Goal: Task Accomplishment & Management: Complete application form

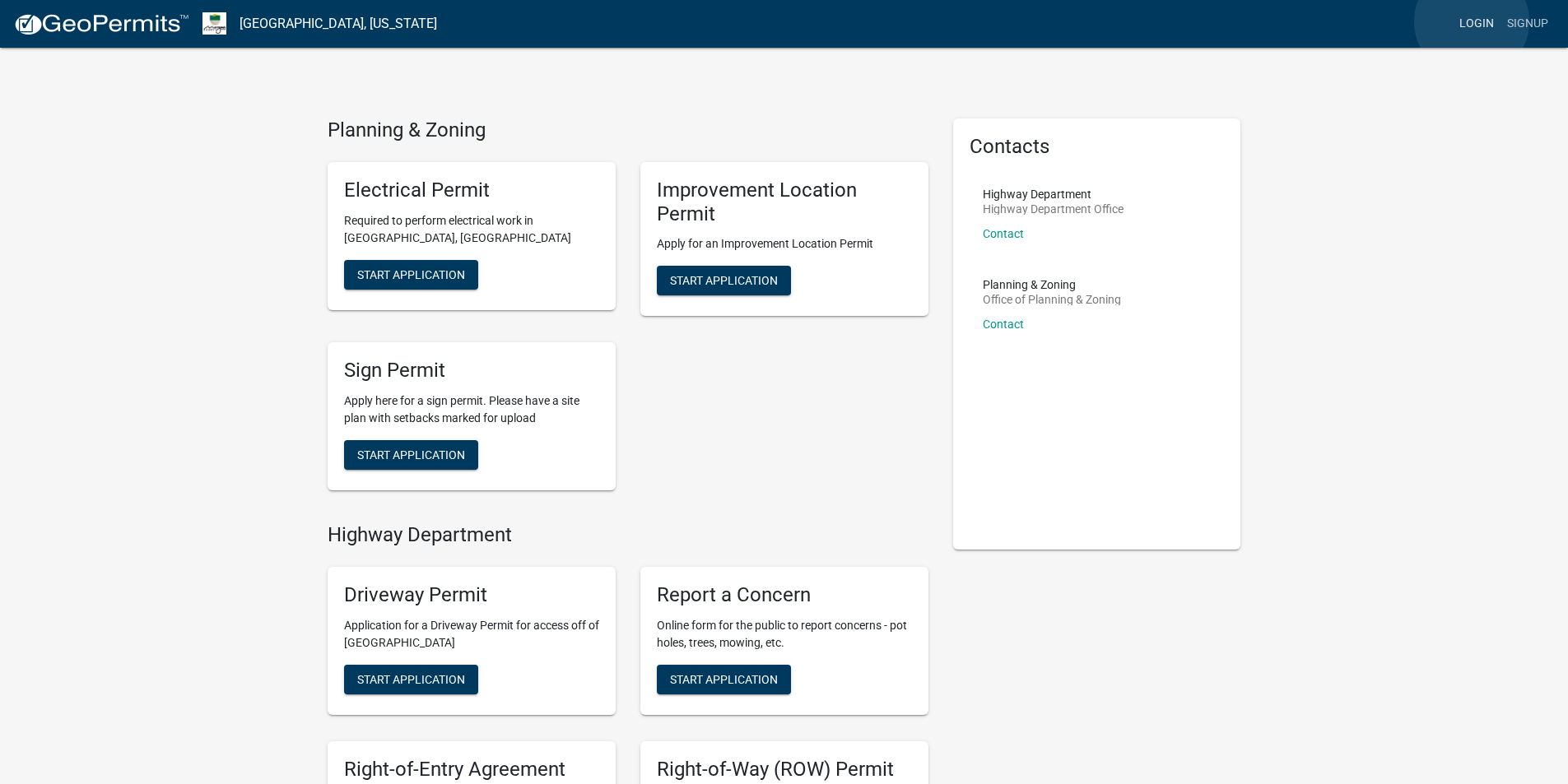
click at [1471, 22] on link "Login" at bounding box center [1476, 24] width 47 height 32
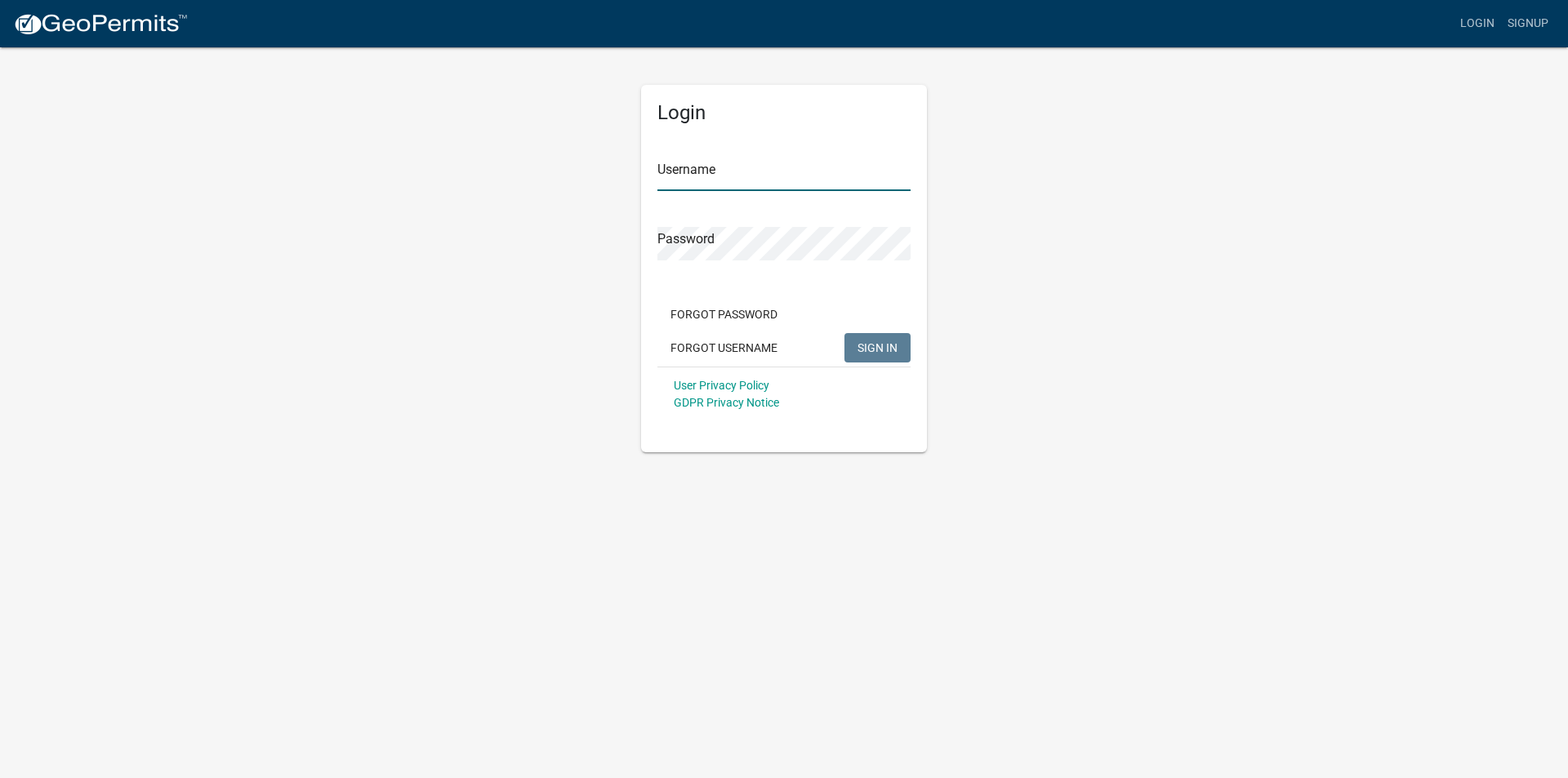
click at [681, 171] on input "Username" at bounding box center [783, 174] width 253 height 33
click at [845, 333] on button "SIGN IN" at bounding box center [878, 348] width 66 height 29
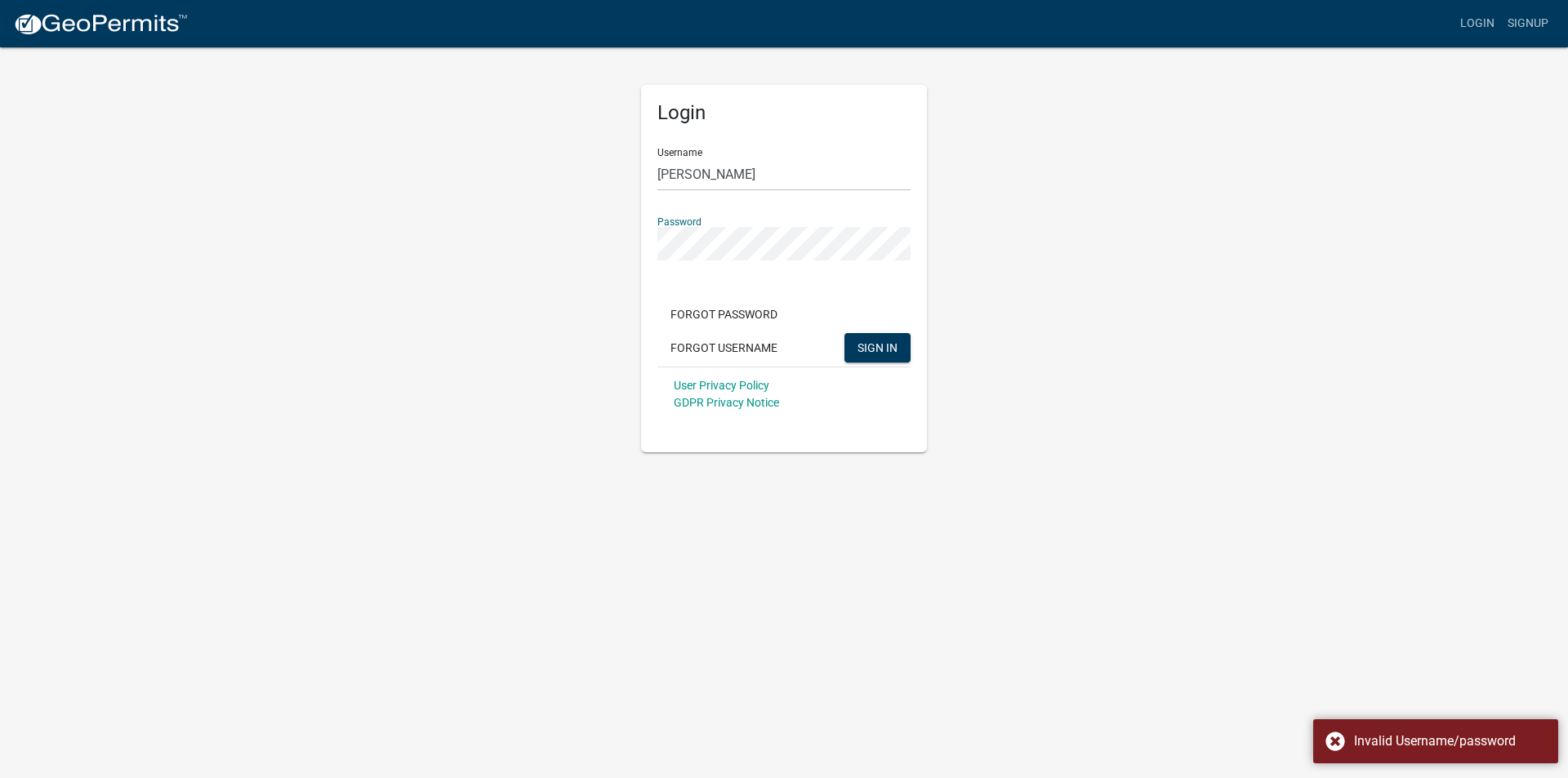
click at [1095, 334] on div "Login Username [PERSON_NAME] Password Forgot Password Forgot Username SIGN IN U…" at bounding box center [784, 249] width 931 height 407
click at [816, 184] on input "[PERSON_NAME]" at bounding box center [783, 174] width 253 height 33
type input "A"
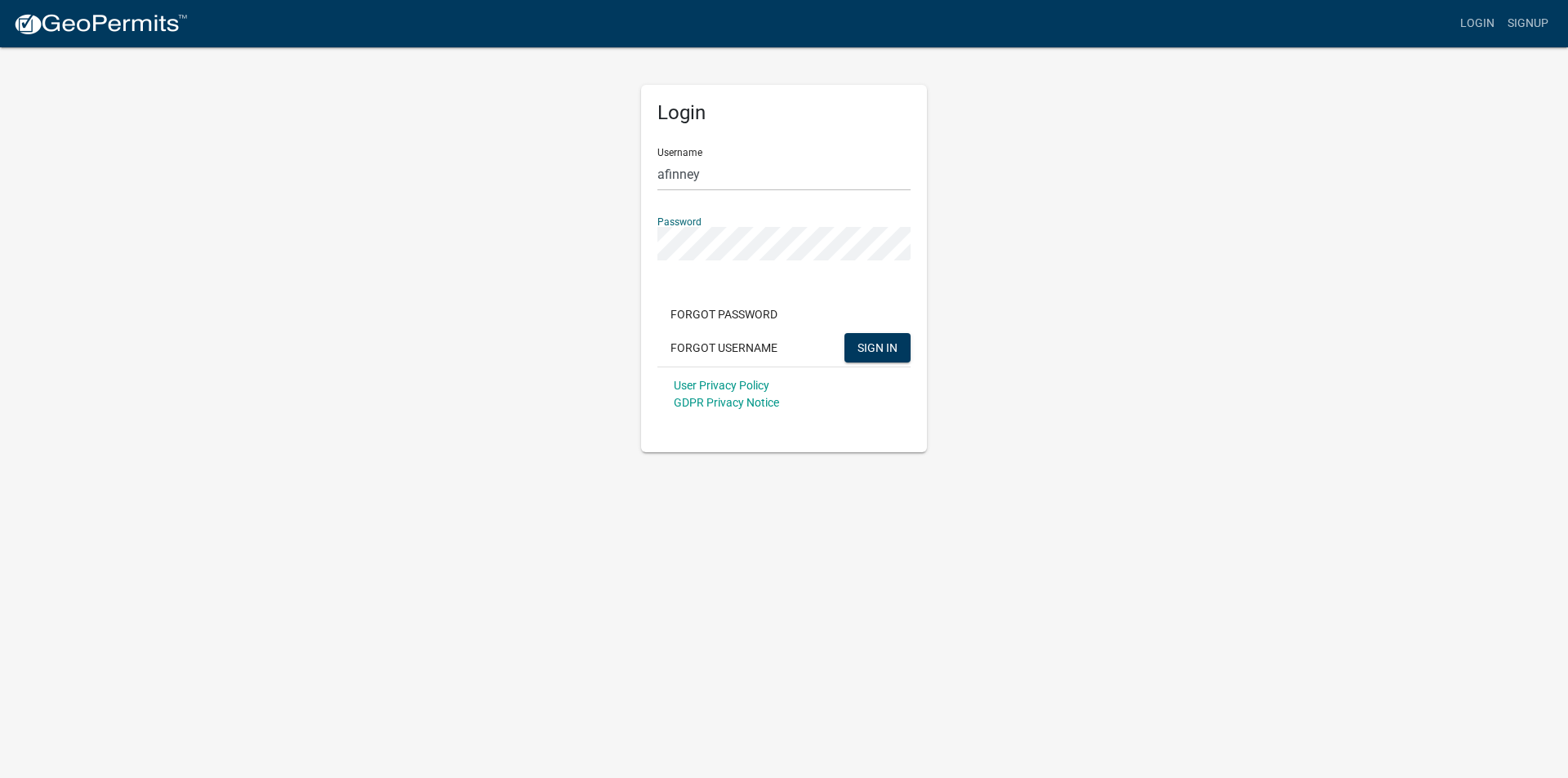
click at [845, 333] on button "SIGN IN" at bounding box center [878, 348] width 66 height 29
click at [1197, 437] on div "Login Username afinney Password Forgot Password Forgot Username SIGN IN User Pr…" at bounding box center [784, 249] width 931 height 407
click at [740, 177] on input "afinney" at bounding box center [783, 174] width 253 height 33
type input "a"
type input "[PERSON_NAME]"
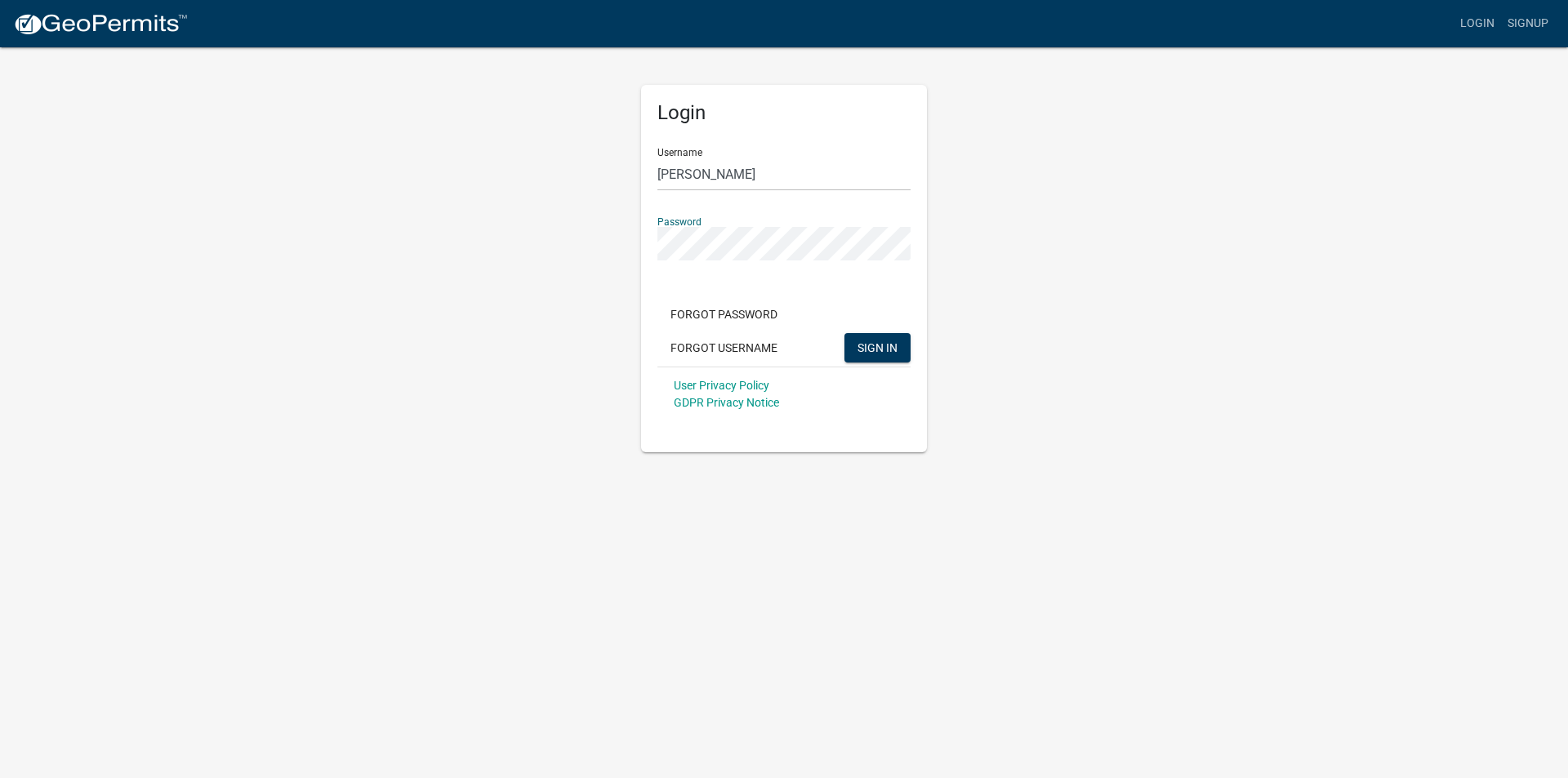
click at [845, 333] on button "SIGN IN" at bounding box center [878, 348] width 66 height 29
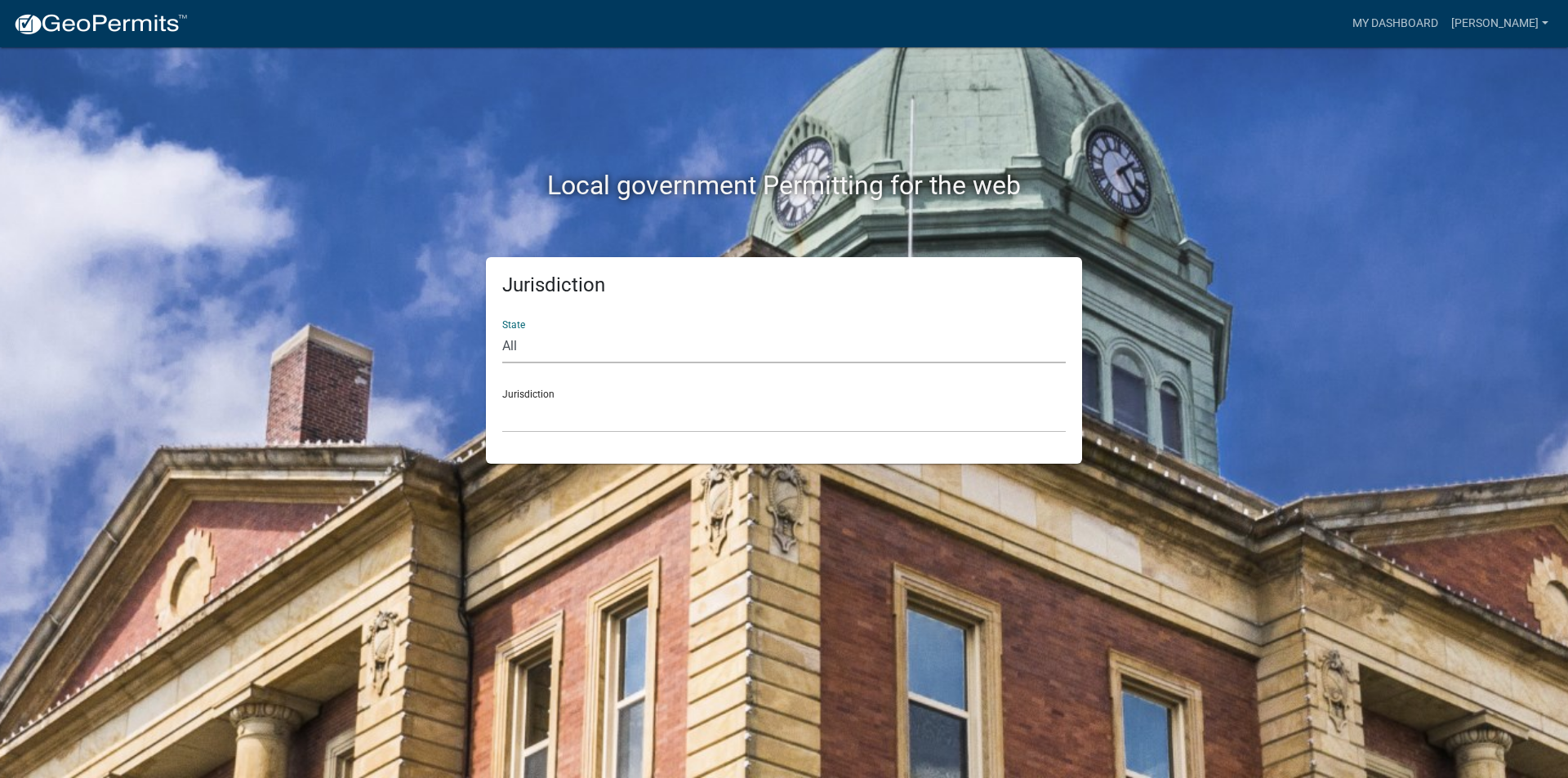
click at [543, 353] on select "All [US_STATE] [US_STATE] [US_STATE] [US_STATE] [US_STATE] [US_STATE] [US_STATE…" at bounding box center [784, 346] width 563 height 33
select select "[US_STATE]"
click at [502, 329] on select "All [US_STATE] [US_STATE] [US_STATE] [US_STATE] [US_STATE] [US_STATE] [US_STATE…" at bounding box center [784, 346] width 563 height 33
click at [635, 402] on select "City of [GEOGRAPHIC_DATA], [US_STATE] City of [GEOGRAPHIC_DATA], [US_STATE] Cit…" at bounding box center [784, 415] width 563 height 33
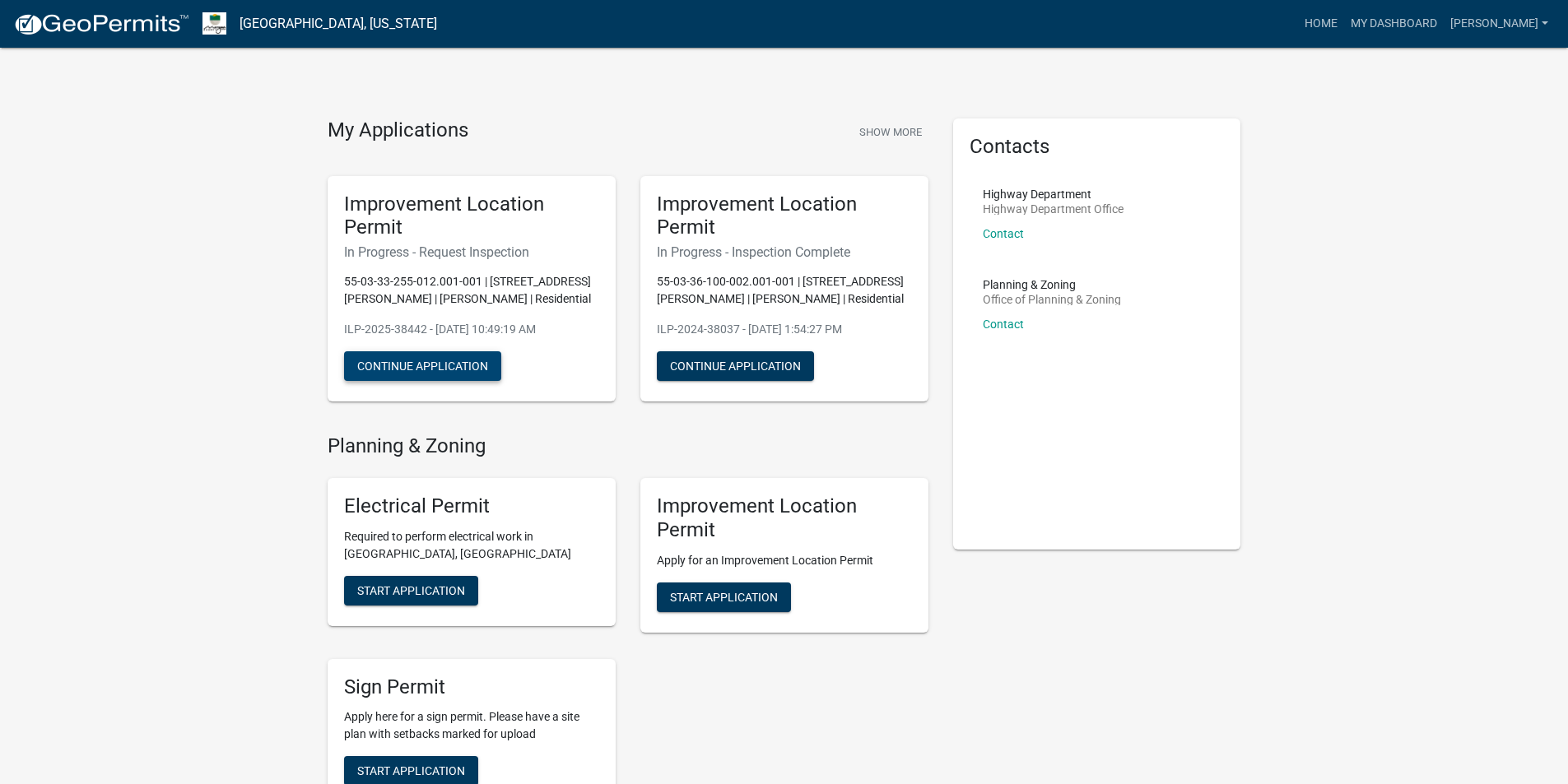
click at [454, 357] on button "Continue Application" at bounding box center [423, 366] width 158 height 30
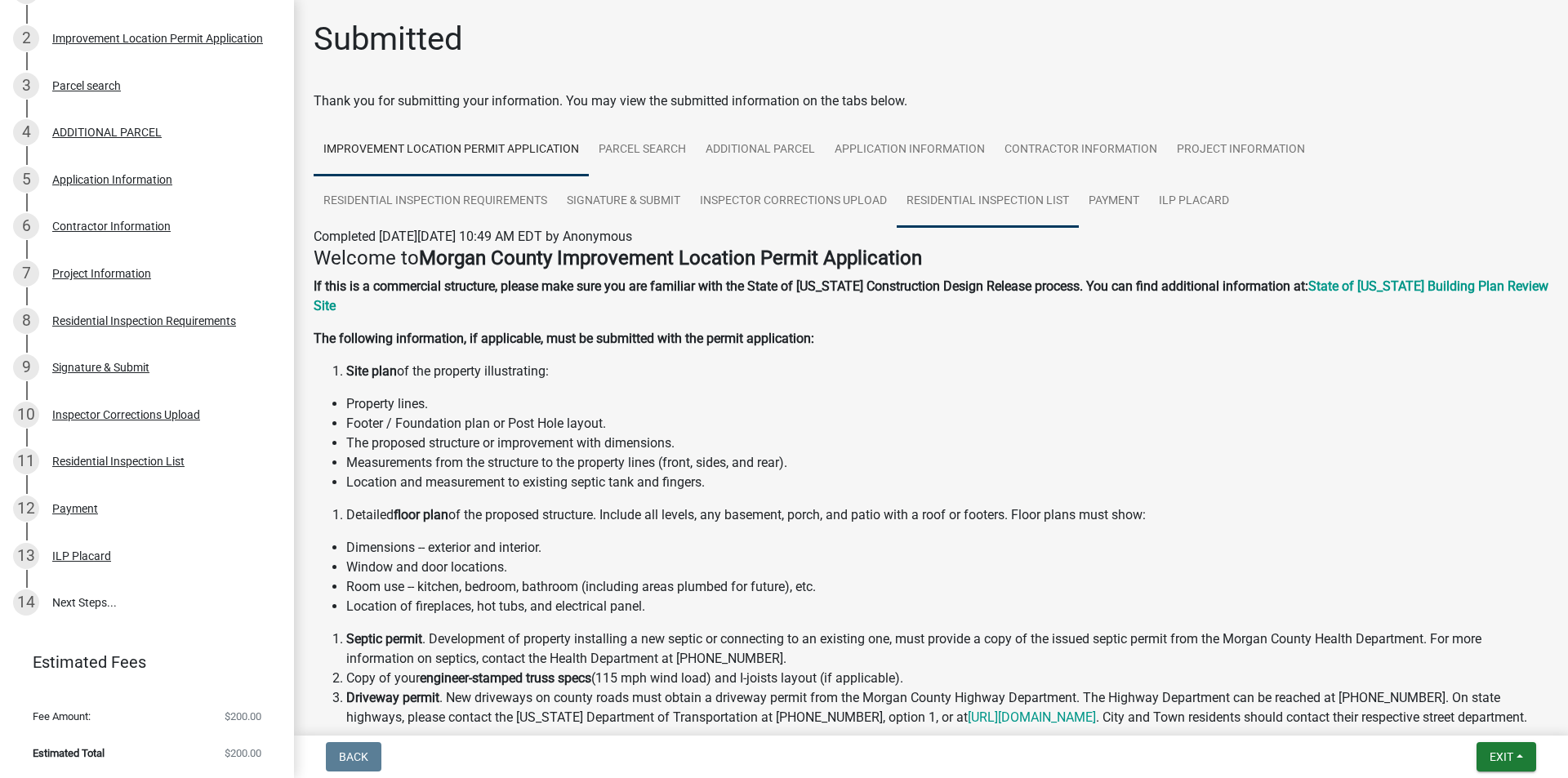
click at [941, 196] on link "Residential Inspection List" at bounding box center [987, 201] width 182 height 52
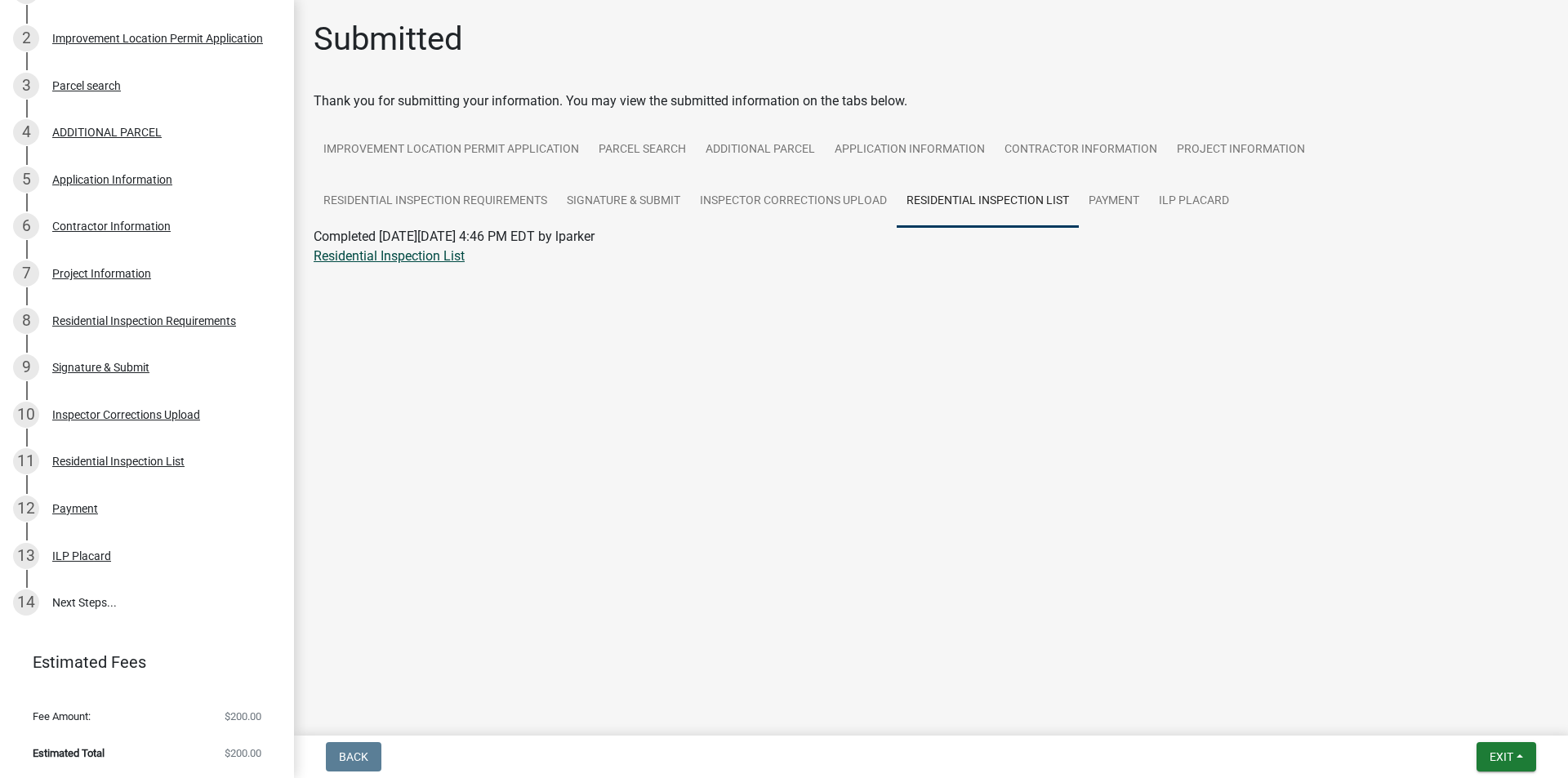
click at [423, 255] on link "Residential Inspection List" at bounding box center [389, 256] width 152 height 16
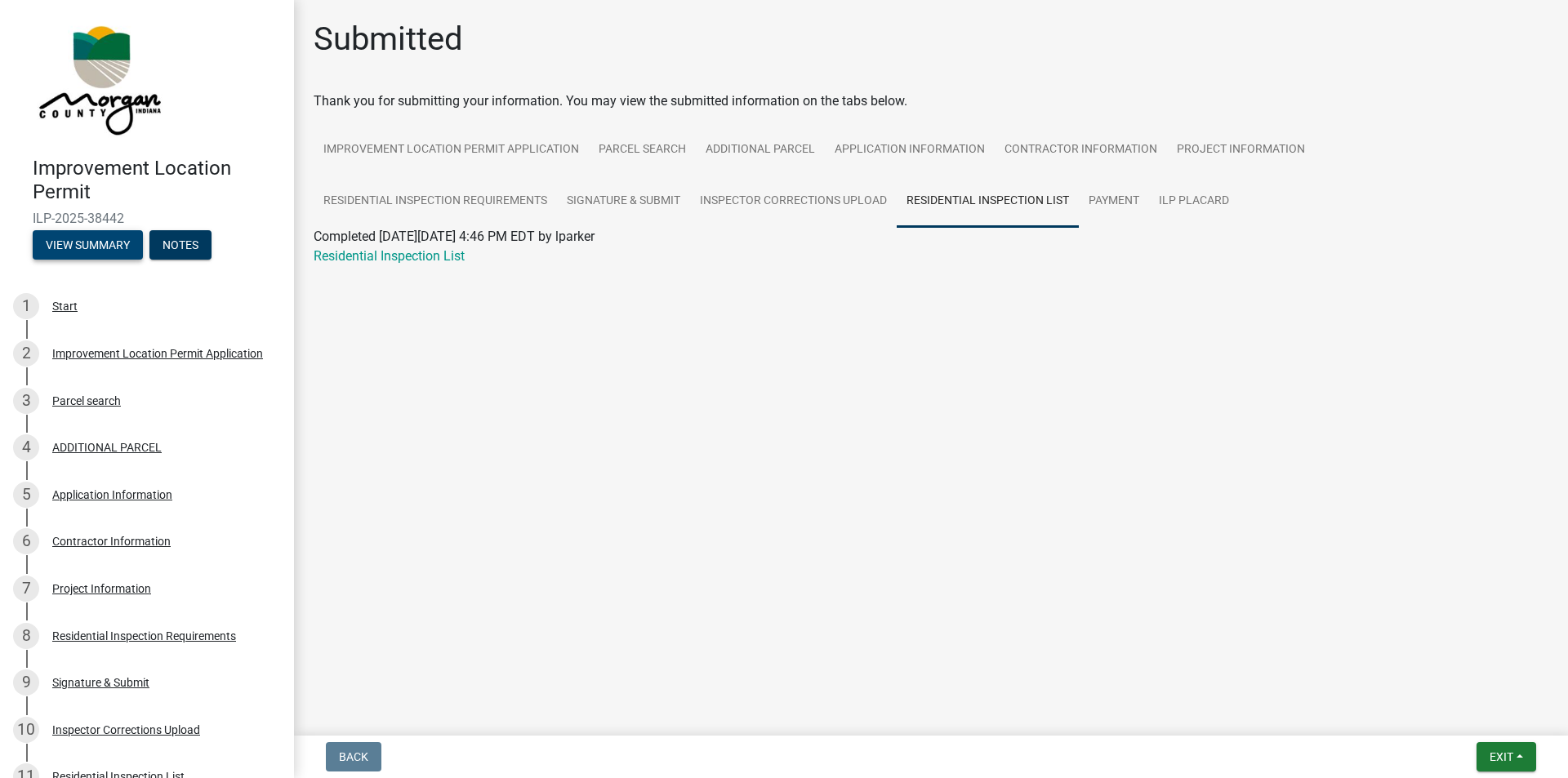
click at [102, 249] on button "View Summary" at bounding box center [87, 245] width 110 height 29
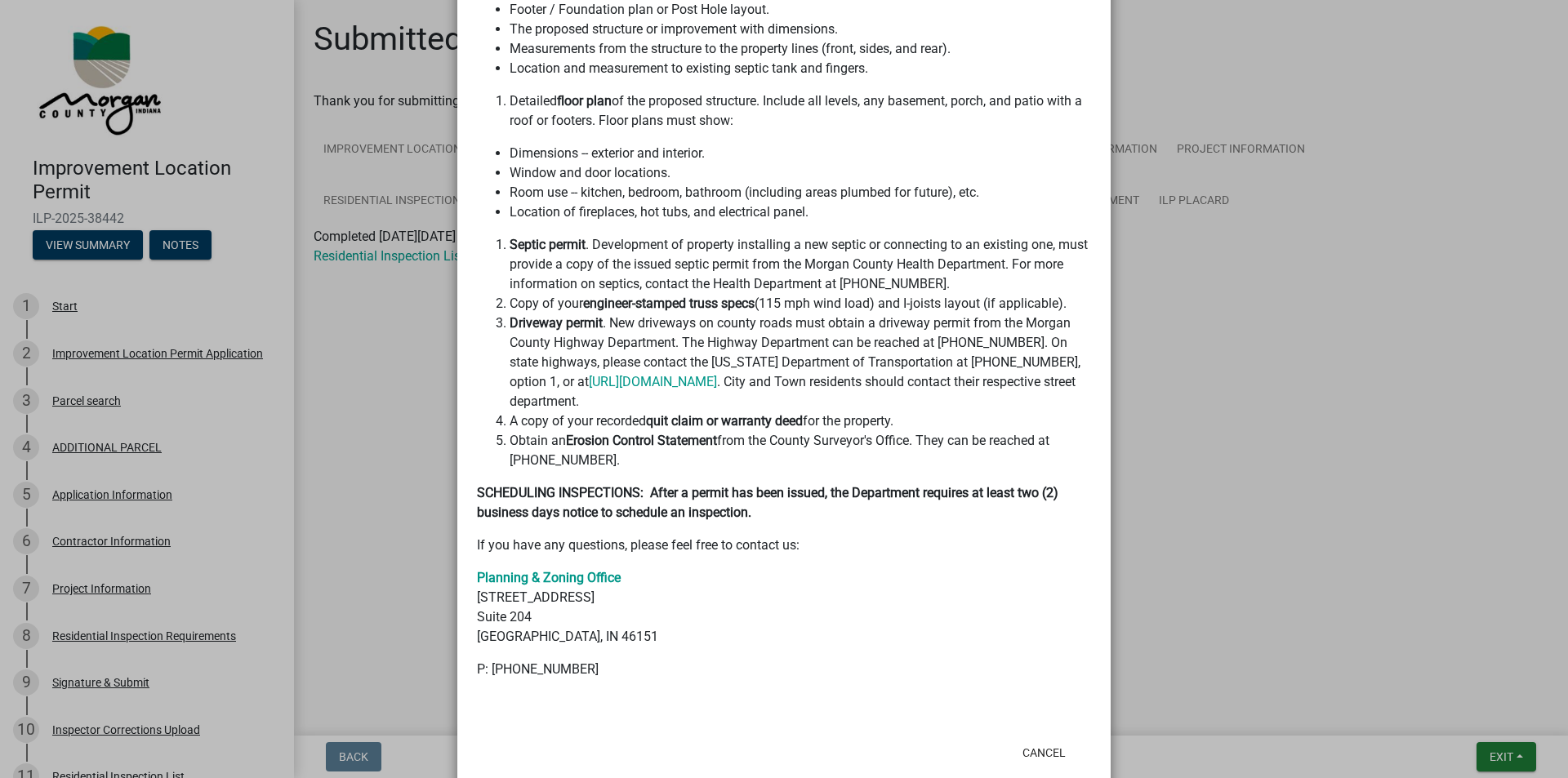
scroll to position [538, 0]
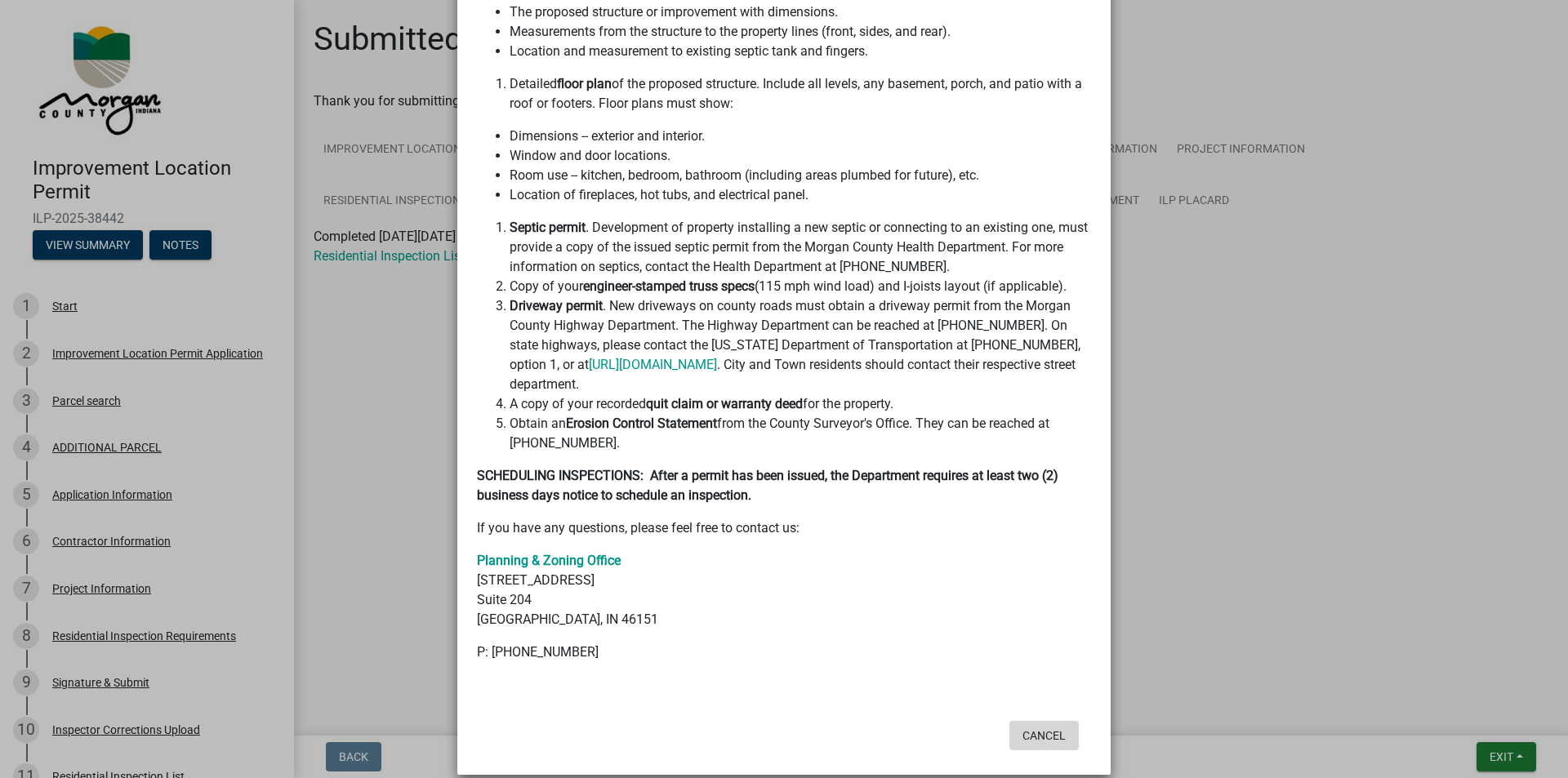
click at [1053, 720] on button "Cancel" at bounding box center [1043, 735] width 69 height 29
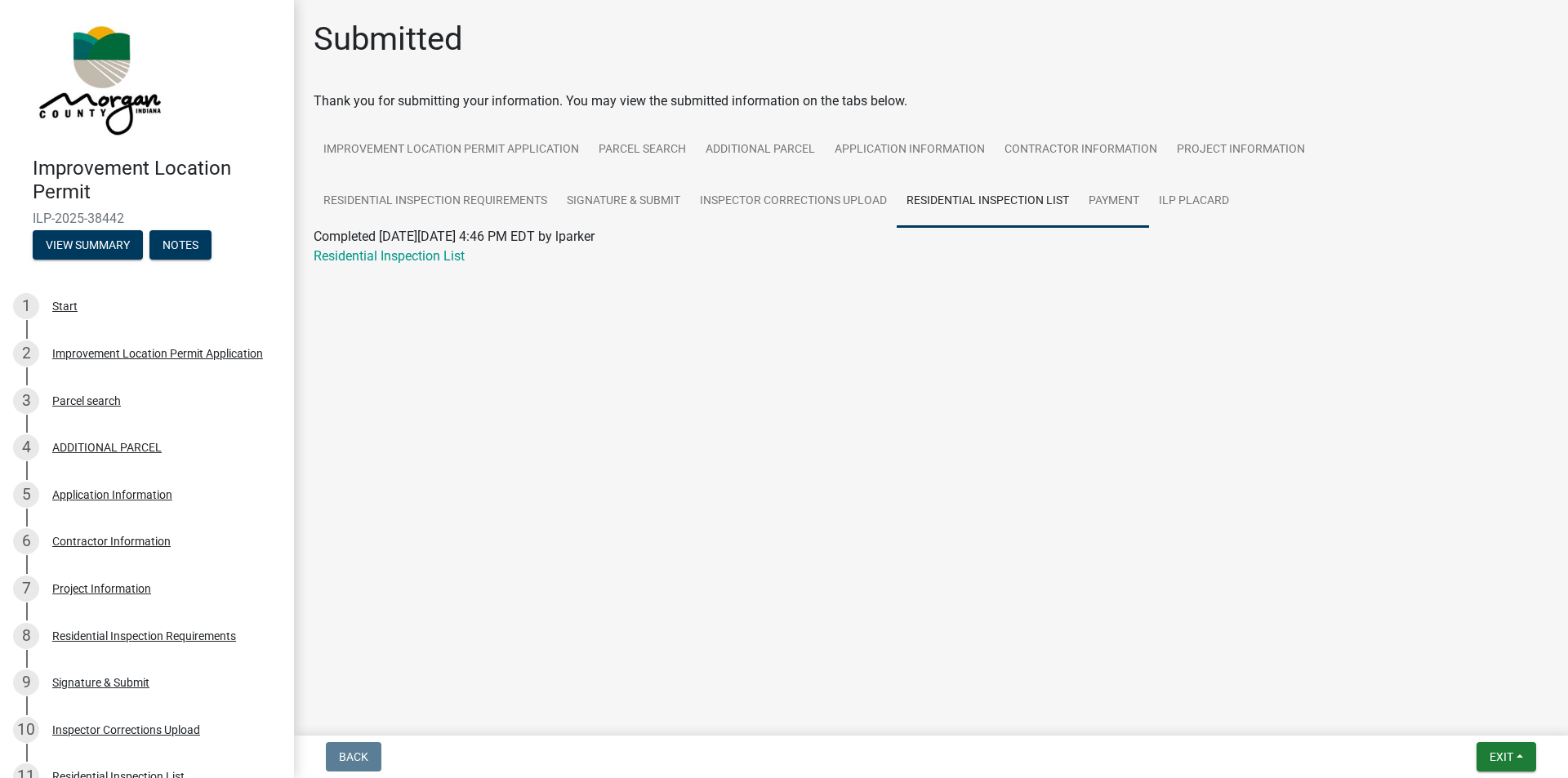
click at [1122, 202] on link "Payment" at bounding box center [1113, 201] width 70 height 52
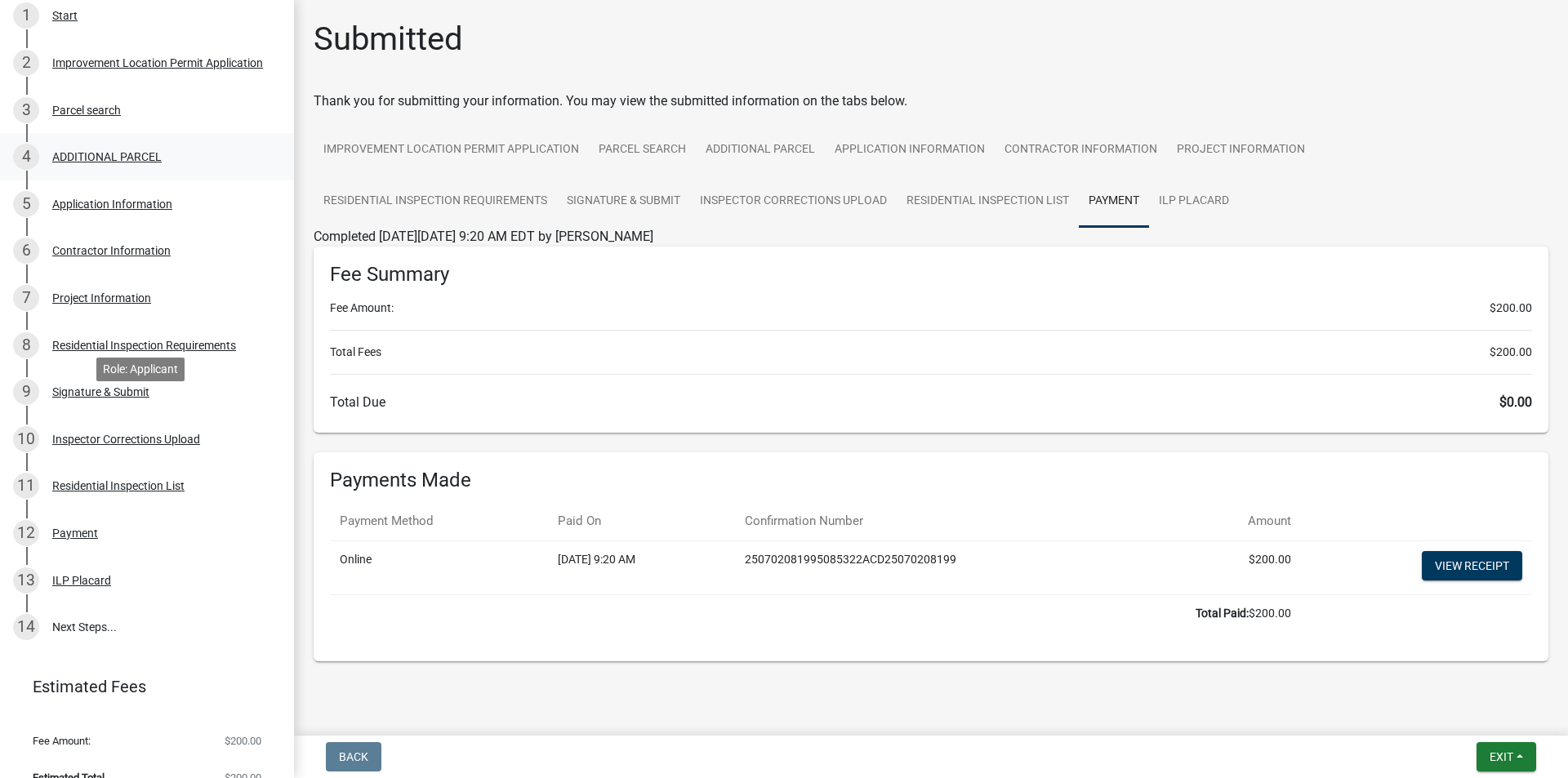
scroll to position [315, 0]
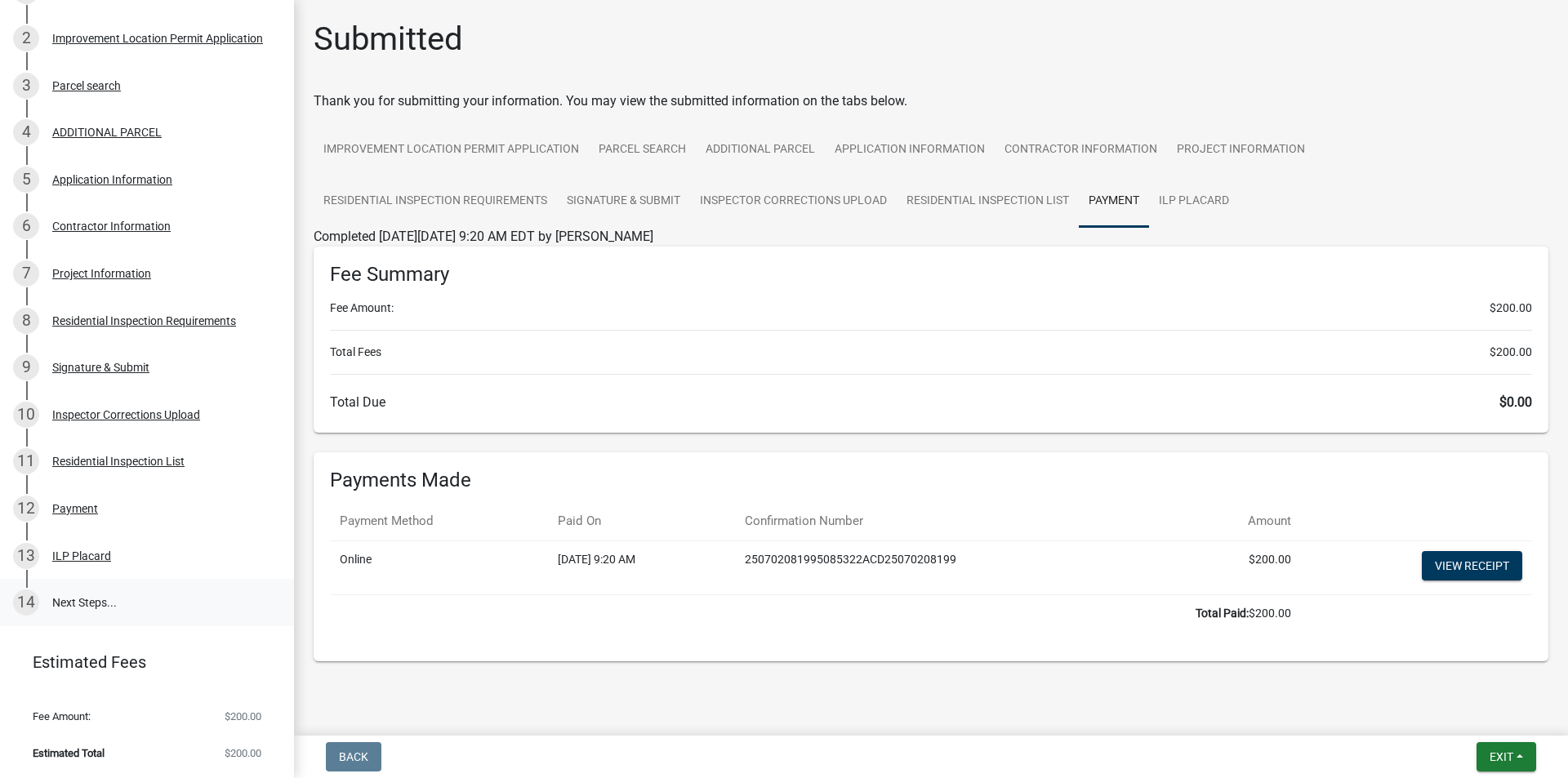
click at [111, 601] on link "14 Next Steps..." at bounding box center [147, 602] width 294 height 47
click at [77, 599] on link "14 Next Steps..." at bounding box center [147, 602] width 294 height 47
click at [78, 550] on div "ILP Placard" at bounding box center [81, 556] width 59 height 12
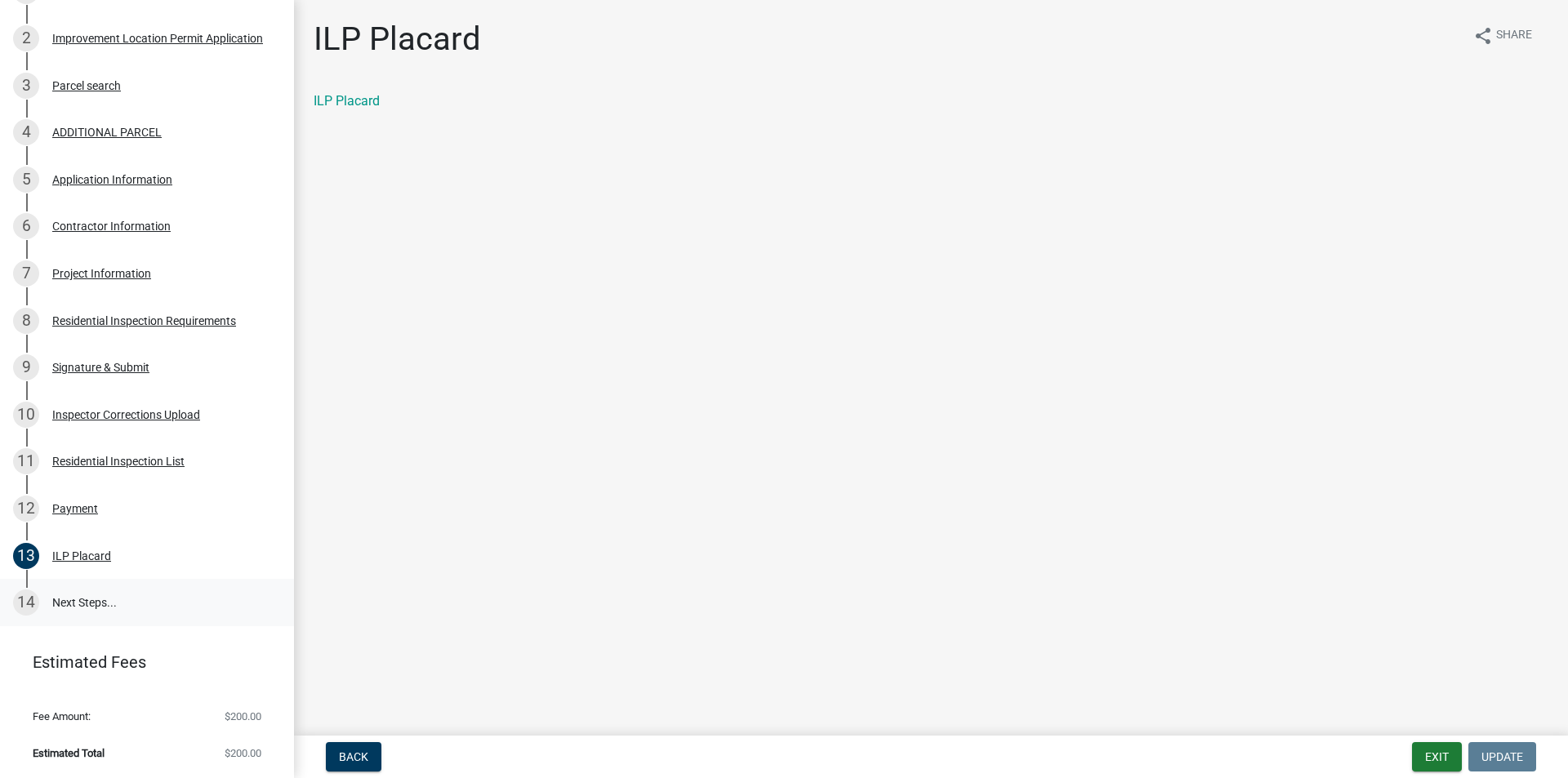
click at [57, 597] on link "14 Next Steps..." at bounding box center [147, 602] width 294 height 47
click at [344, 100] on link "ILP Placard" at bounding box center [347, 101] width 66 height 16
click at [1424, 762] on button "Exit" at bounding box center [1436, 756] width 50 height 29
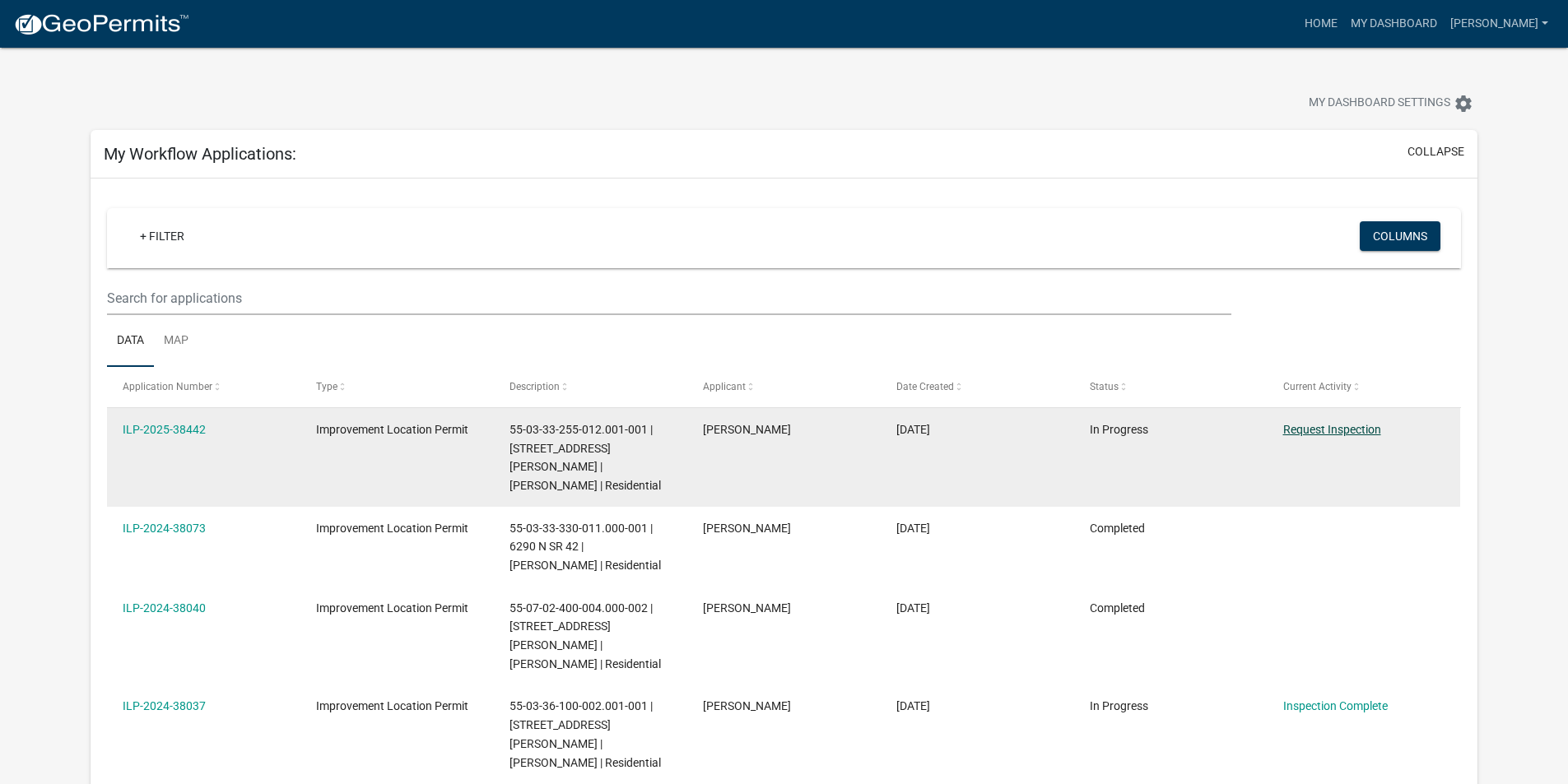
click at [1326, 459] on datatable-body-cell "Request Inspection" at bounding box center [1363, 457] width 193 height 98
click at [1318, 430] on link "Request Inspection" at bounding box center [1331, 428] width 98 height 13
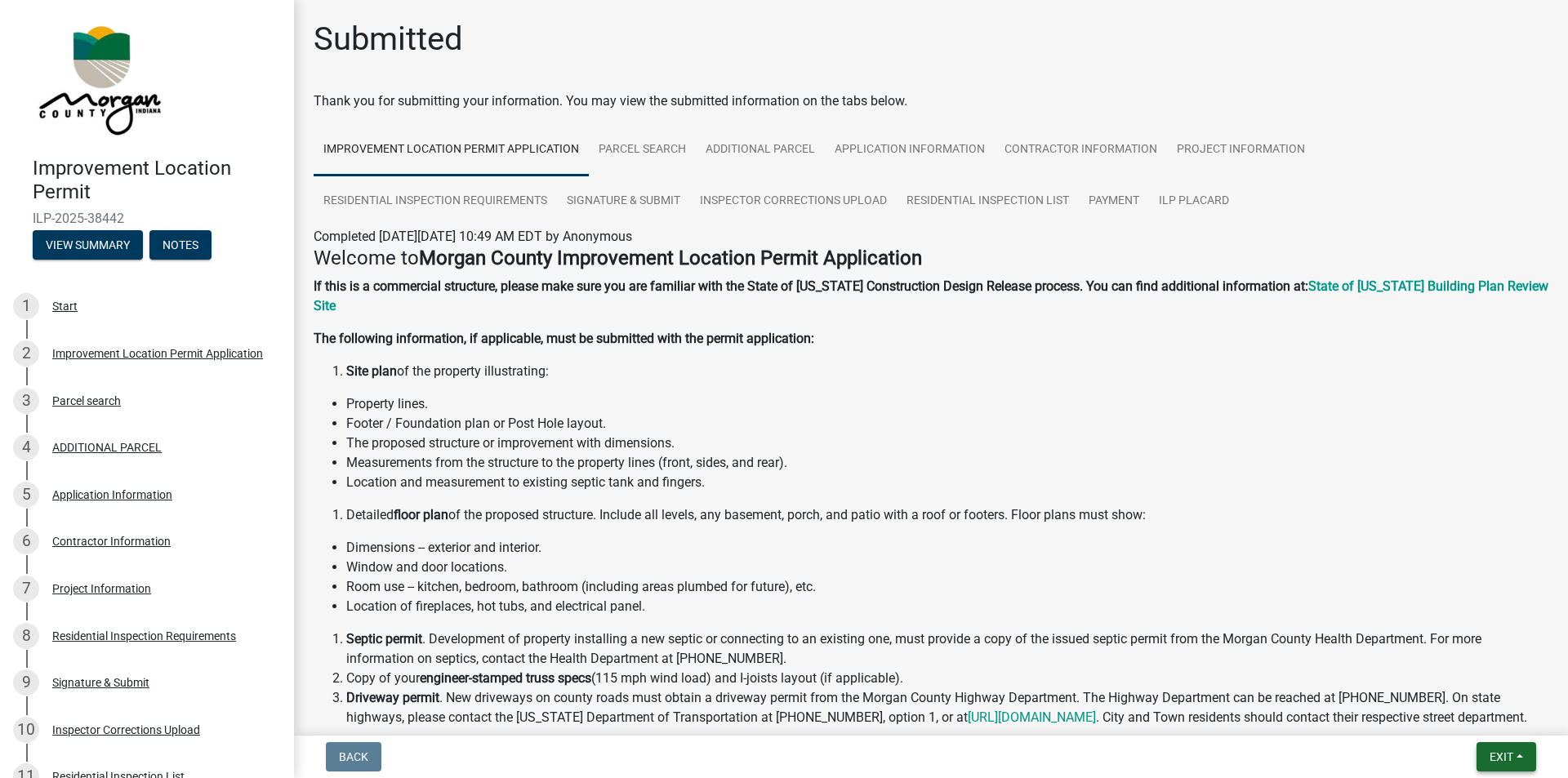
click at [1486, 757] on button "Exit" at bounding box center [1505, 756] width 60 height 29
click at [1439, 711] on button "Save & Exit" at bounding box center [1470, 714] width 131 height 39
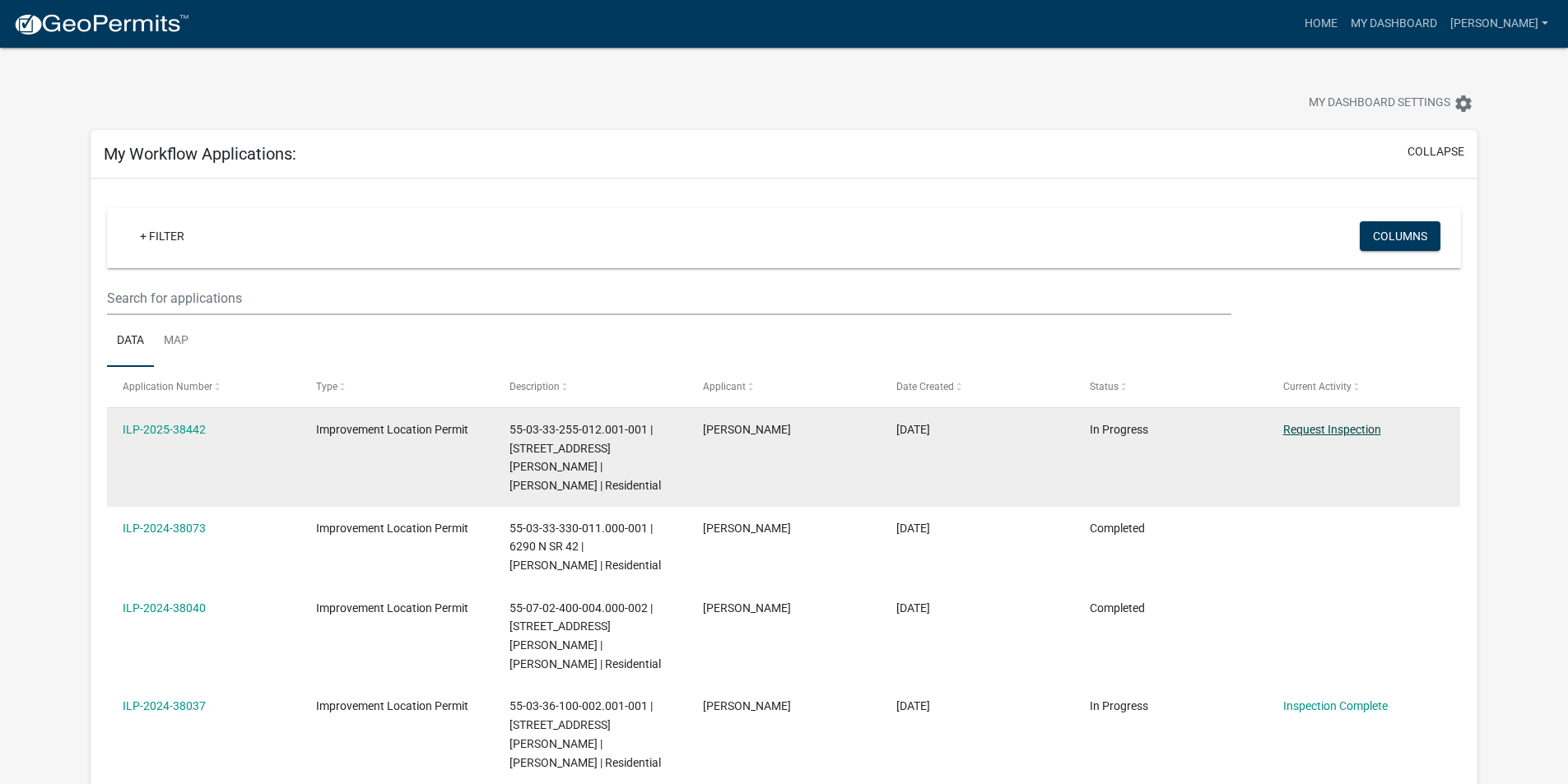
click at [1350, 464] on datatable-body-cell "Request Inspection" at bounding box center [1363, 457] width 193 height 98
click at [1335, 433] on link "Request Inspection" at bounding box center [1331, 428] width 98 height 13
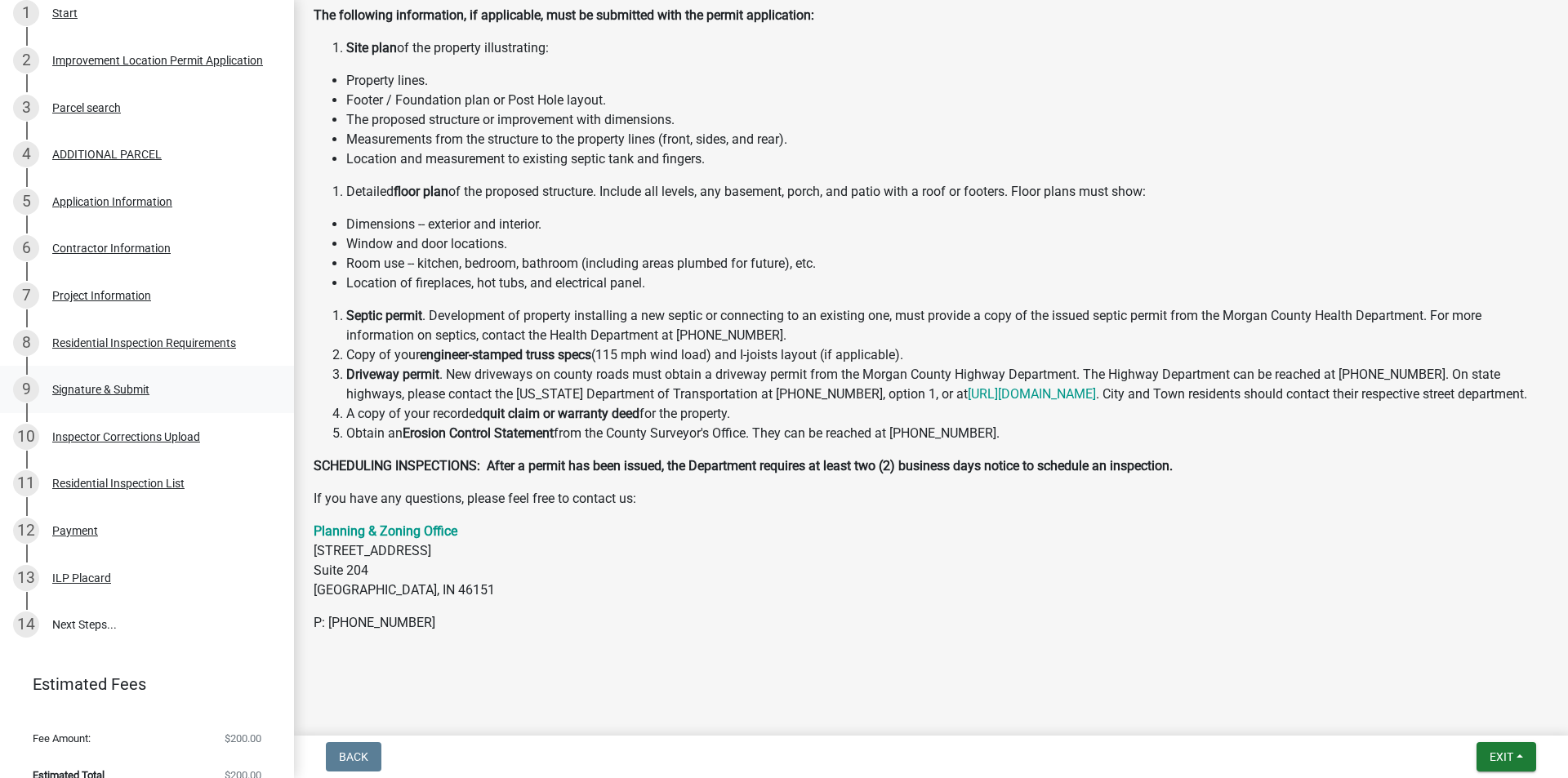
scroll to position [315, 0]
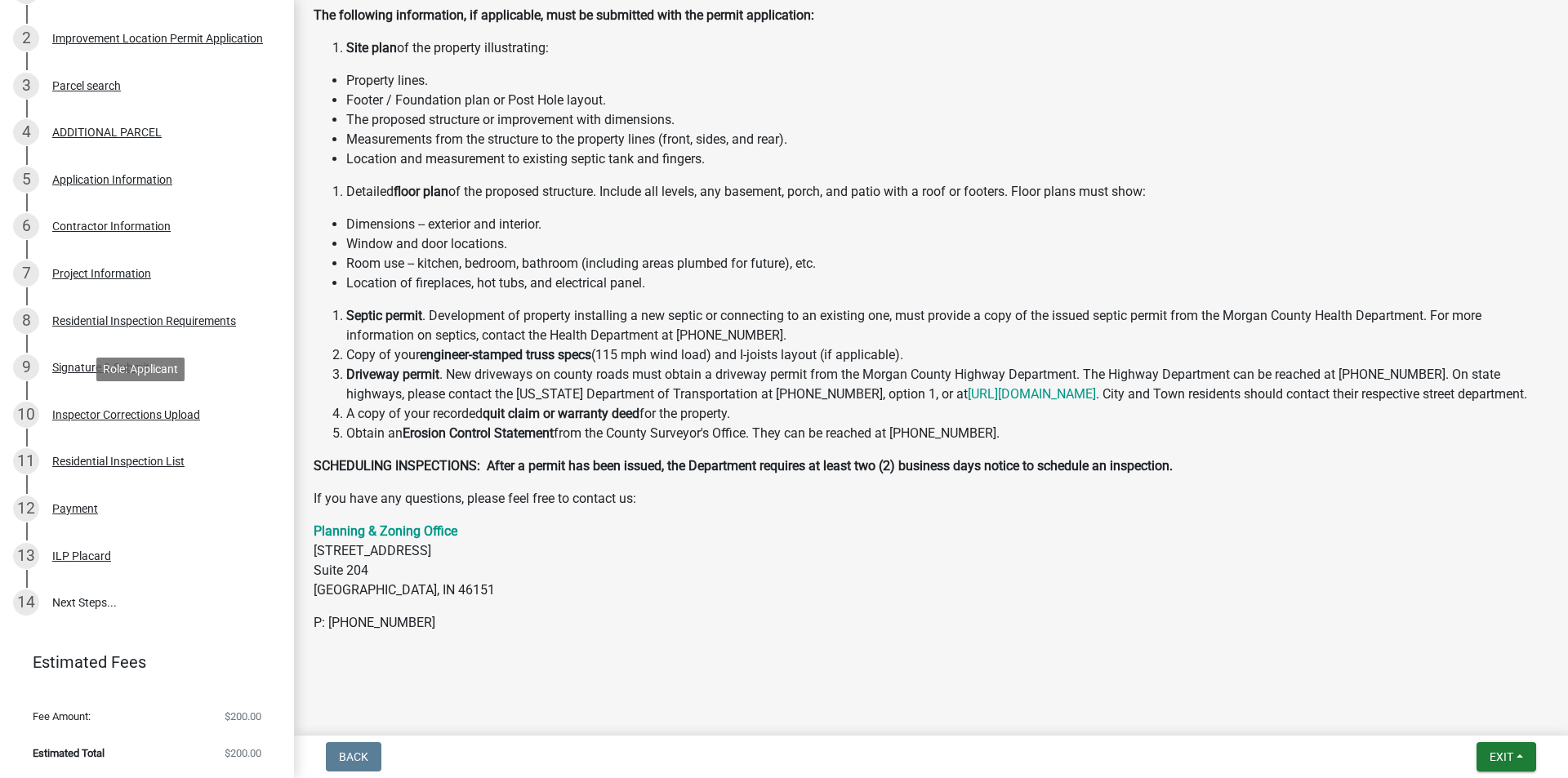
click at [157, 415] on div "Inspector Corrections Upload" at bounding box center [125, 414] width 148 height 12
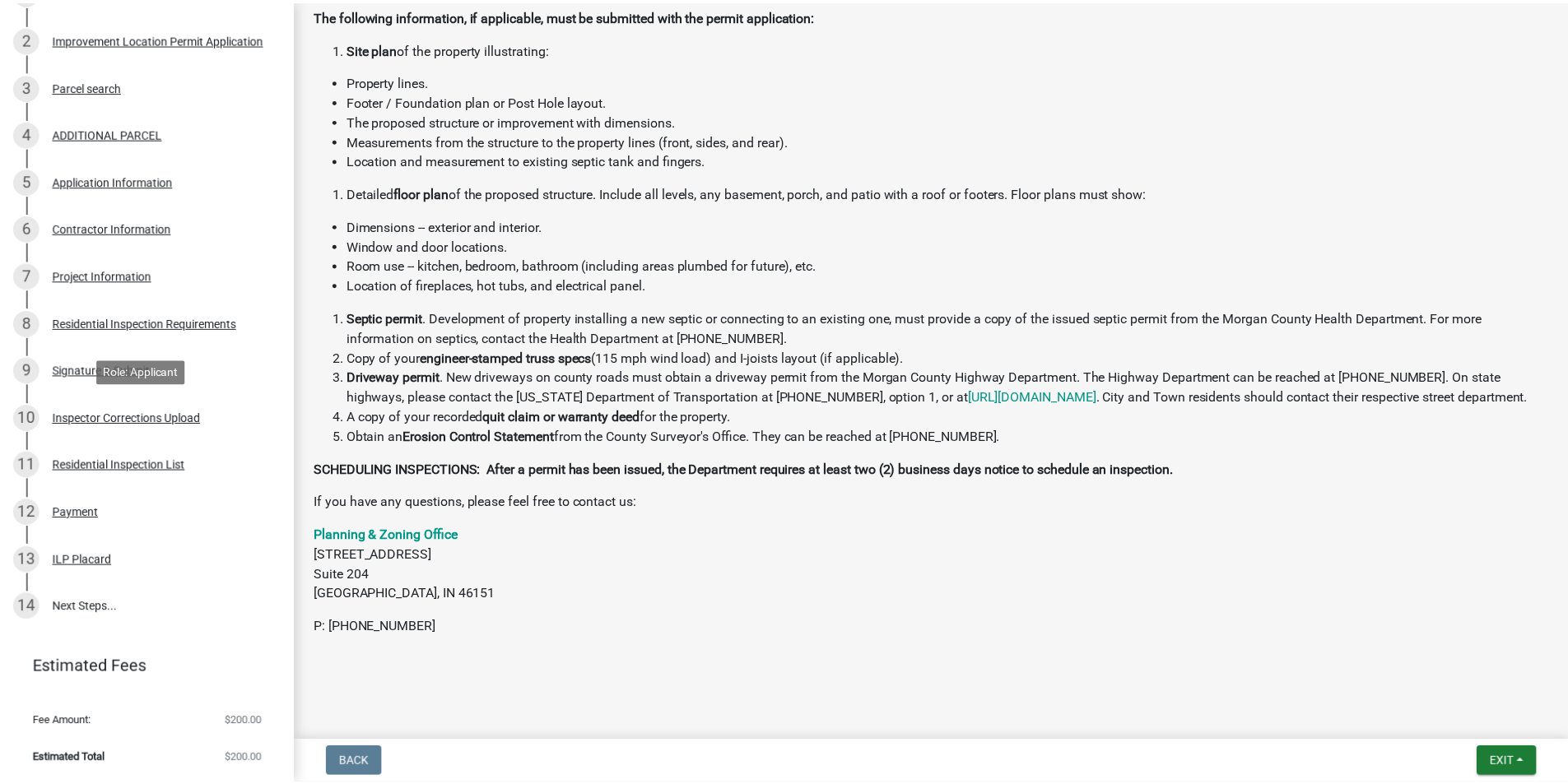
scroll to position [0, 0]
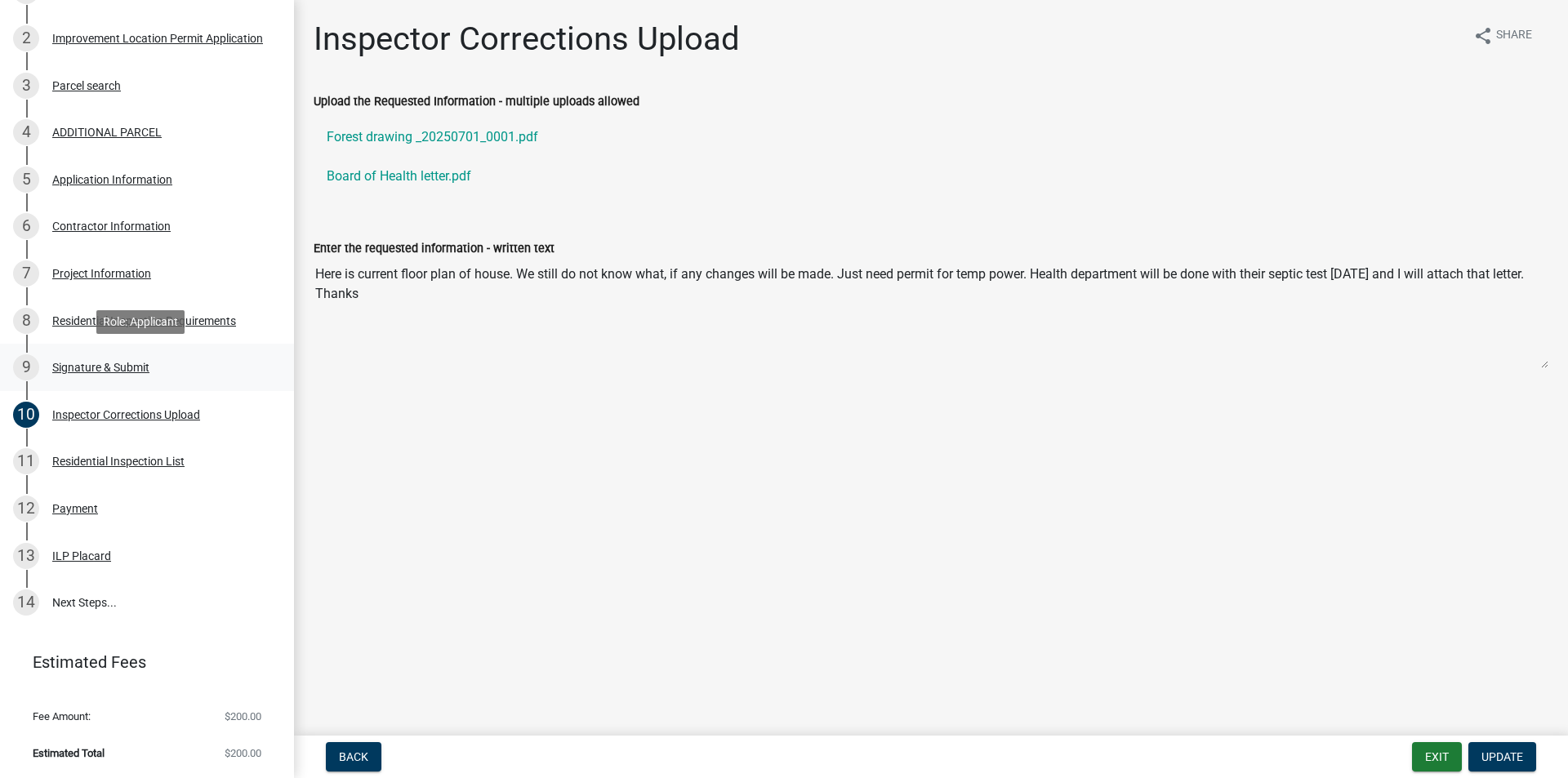
click at [107, 363] on div "Signature & Submit" at bounding box center [100, 367] width 97 height 12
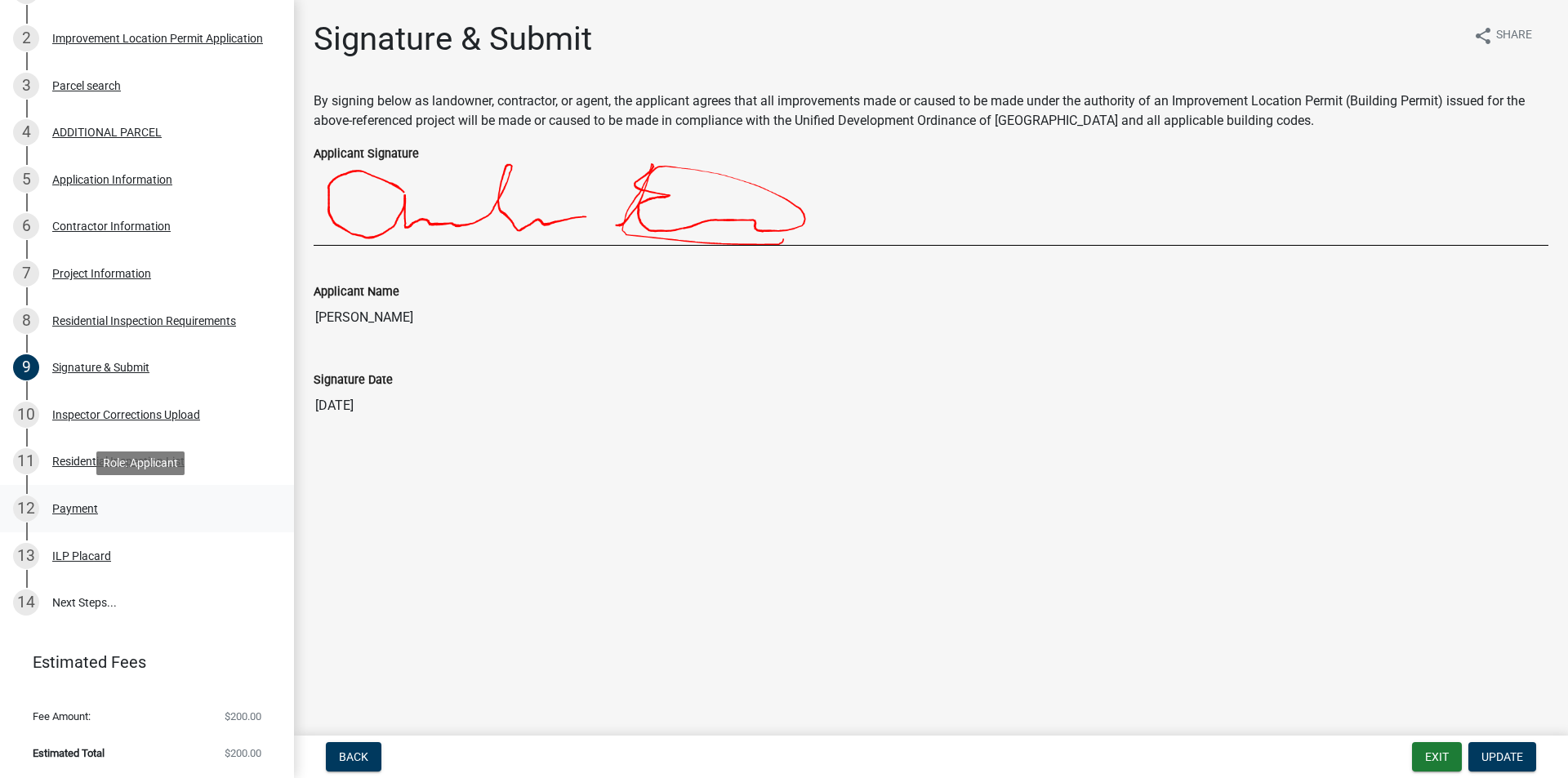
click at [55, 510] on div "Payment" at bounding box center [74, 508] width 46 height 12
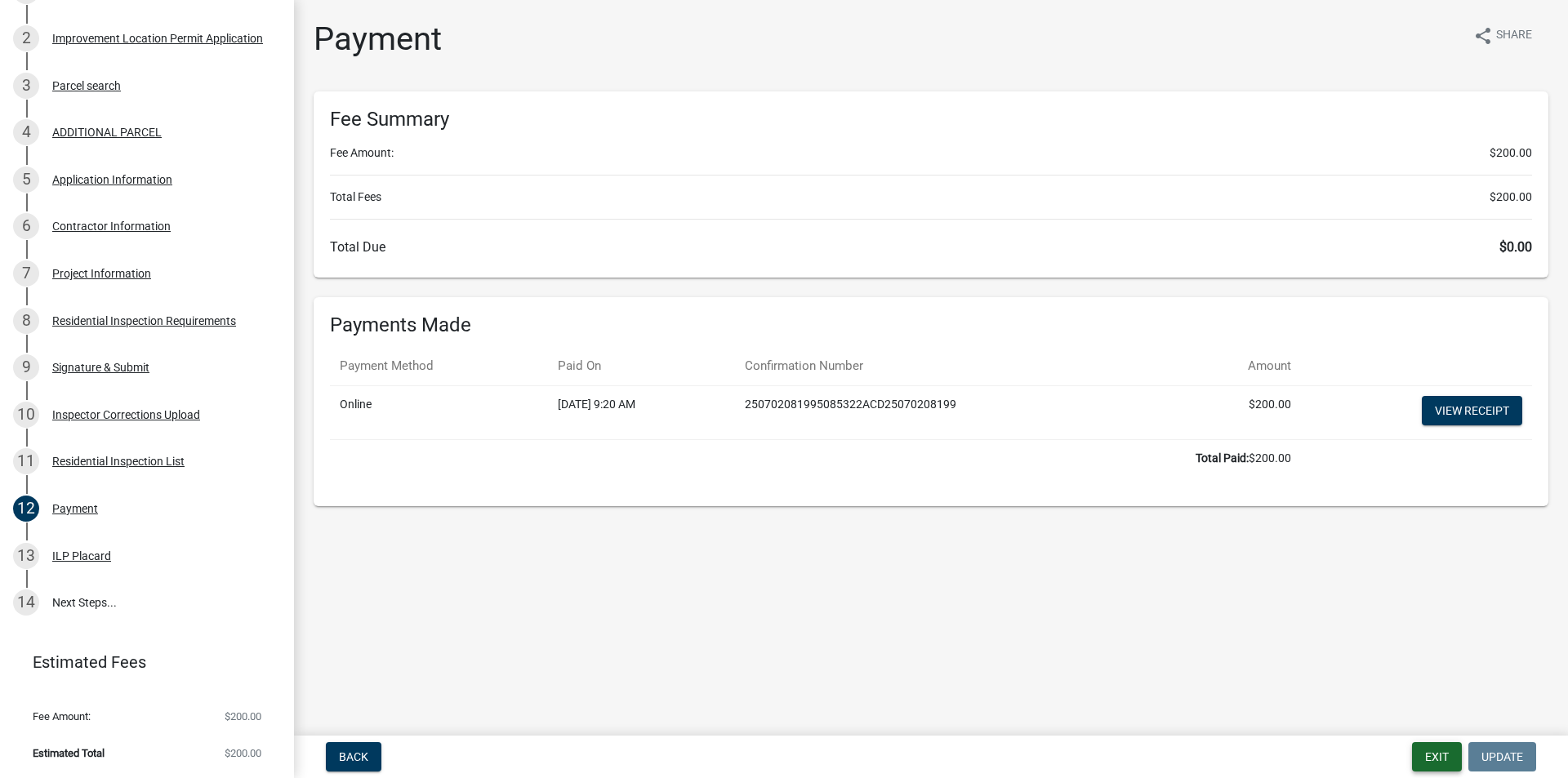
click at [1454, 762] on button "Exit" at bounding box center [1436, 756] width 50 height 29
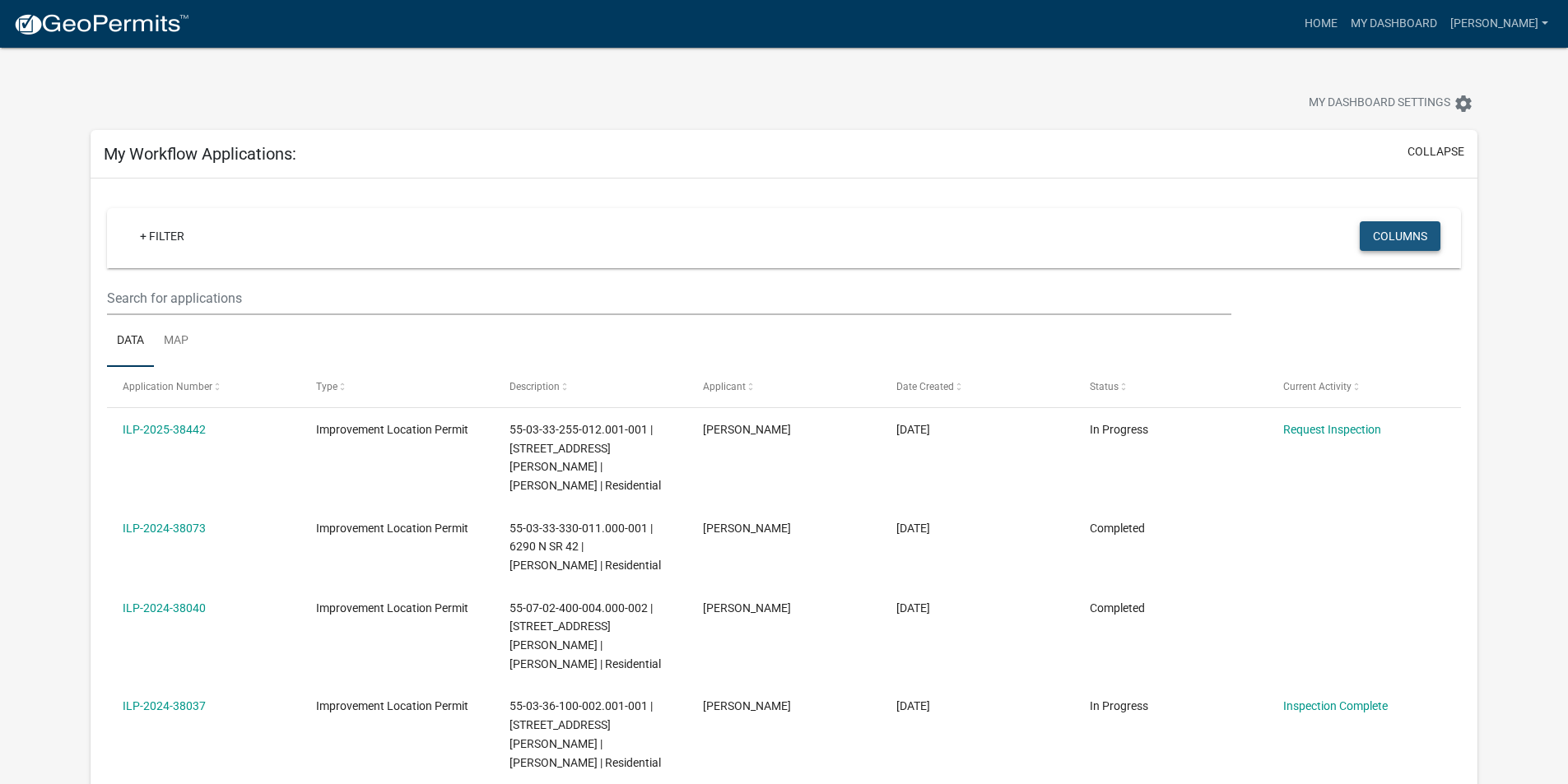
click at [1396, 237] on button "Columns" at bounding box center [1400, 236] width 81 height 30
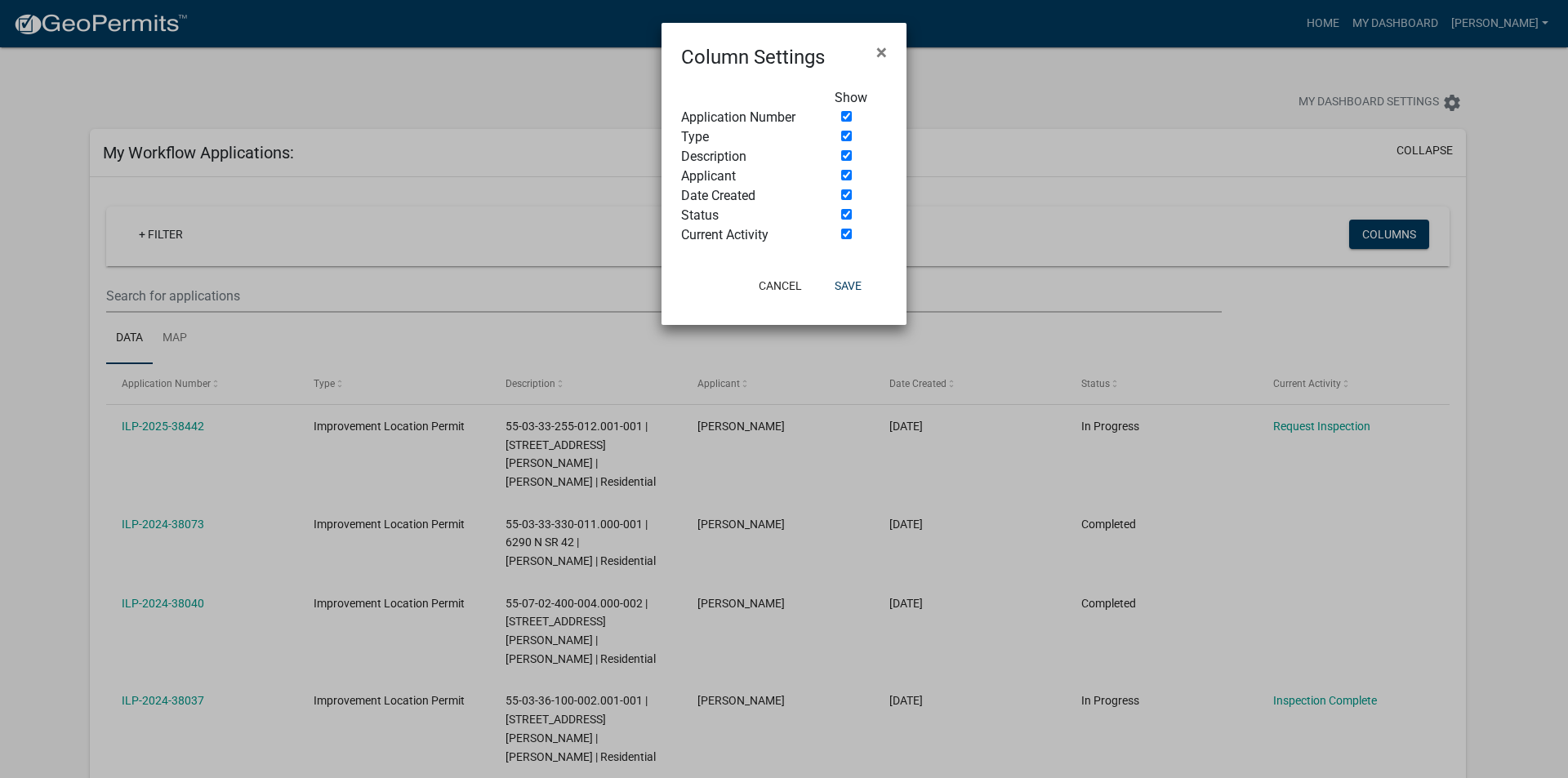
click at [1398, 438] on ngb-modal-window "Column Settings × Show Application Number Type Description Applicant Date Creat…" at bounding box center [784, 389] width 1568 height 778
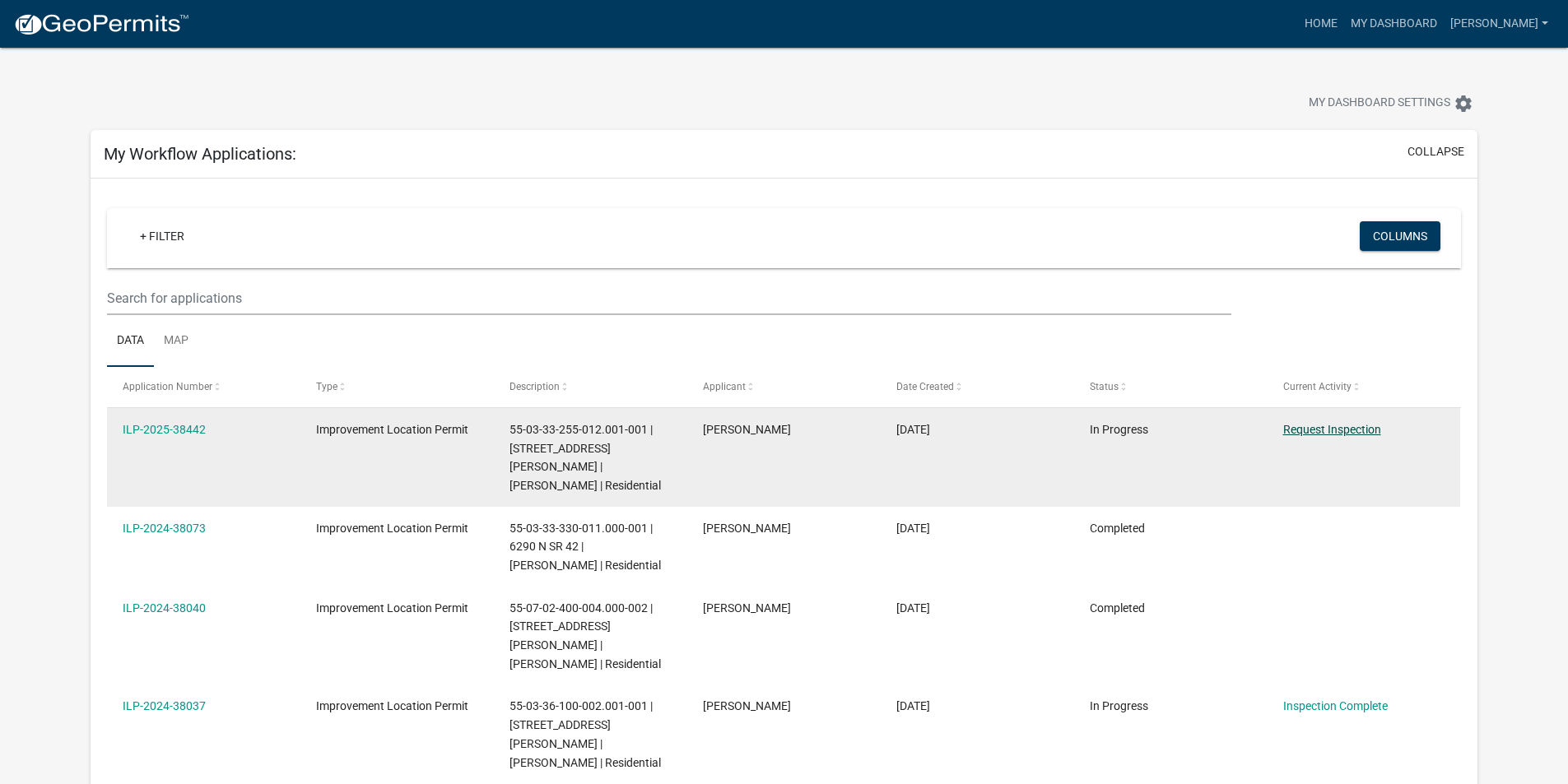
click at [1329, 434] on link "Request Inspection" at bounding box center [1331, 428] width 98 height 13
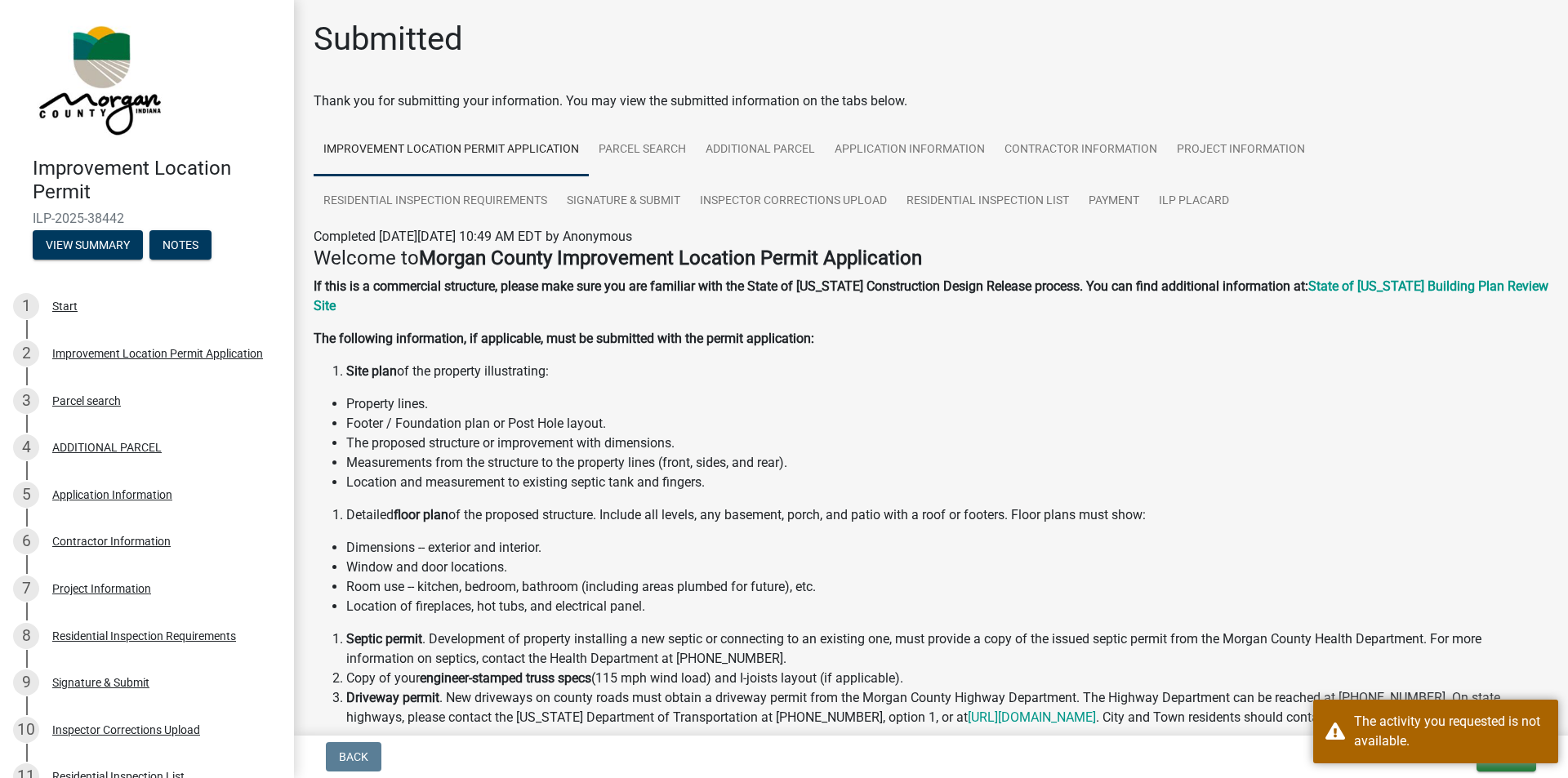
click at [1467, 473] on li "Location and measurement to existing septic tank and fingers." at bounding box center [946, 483] width 1201 height 20
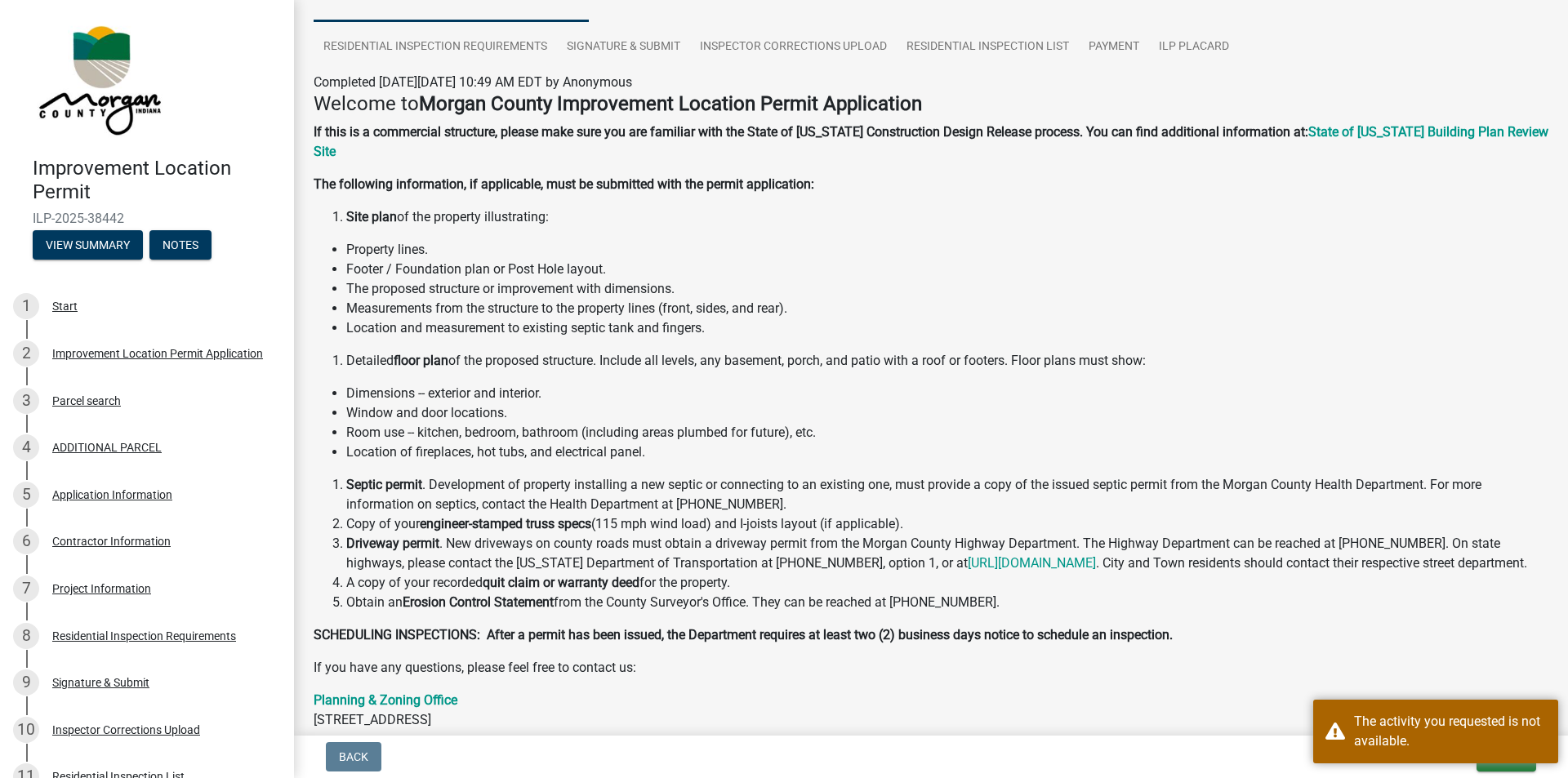
scroll to position [324, 0]
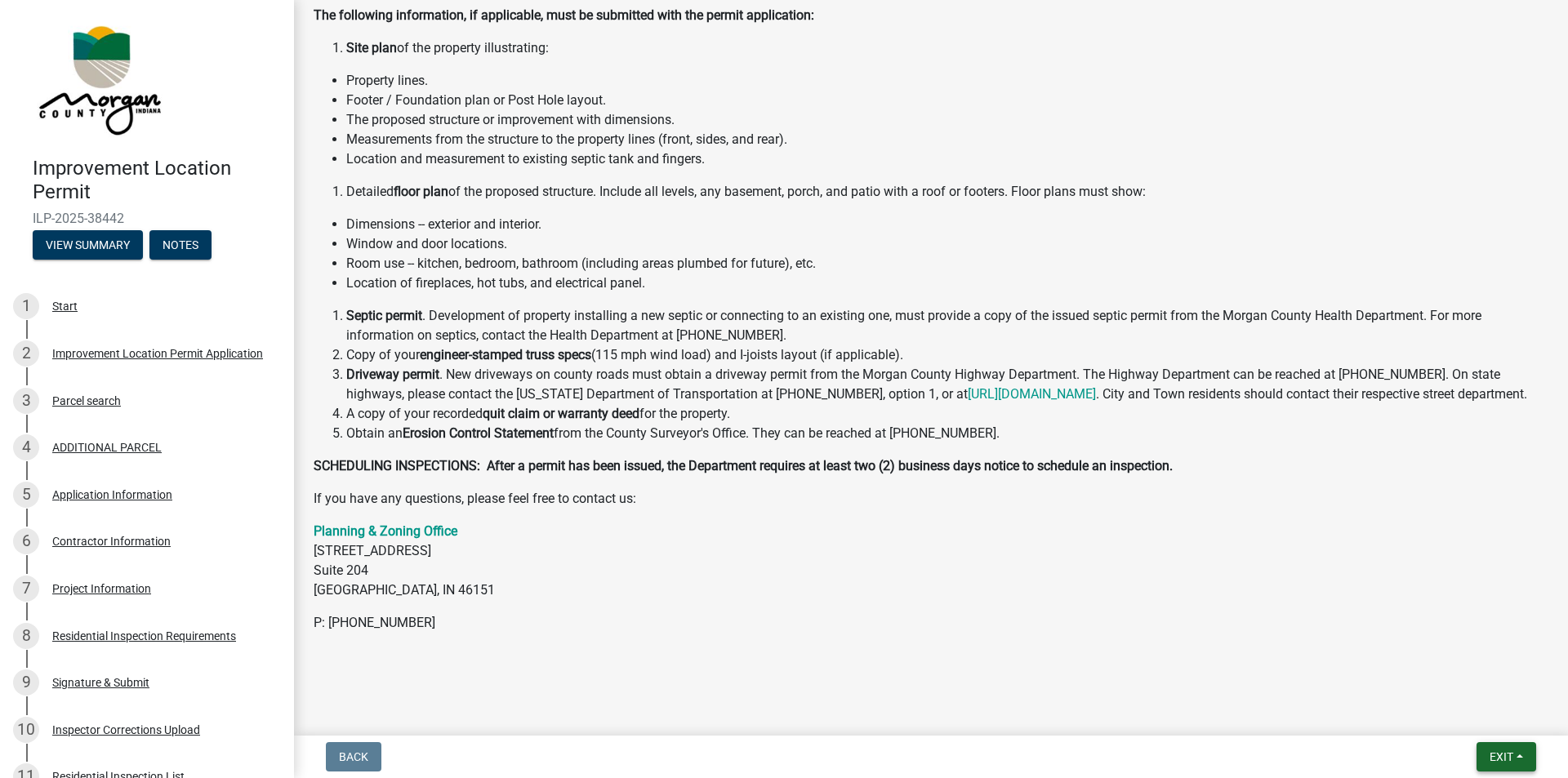
click at [1525, 756] on button "Exit" at bounding box center [1505, 756] width 60 height 29
click at [1478, 713] on button "Save & Exit" at bounding box center [1470, 714] width 131 height 39
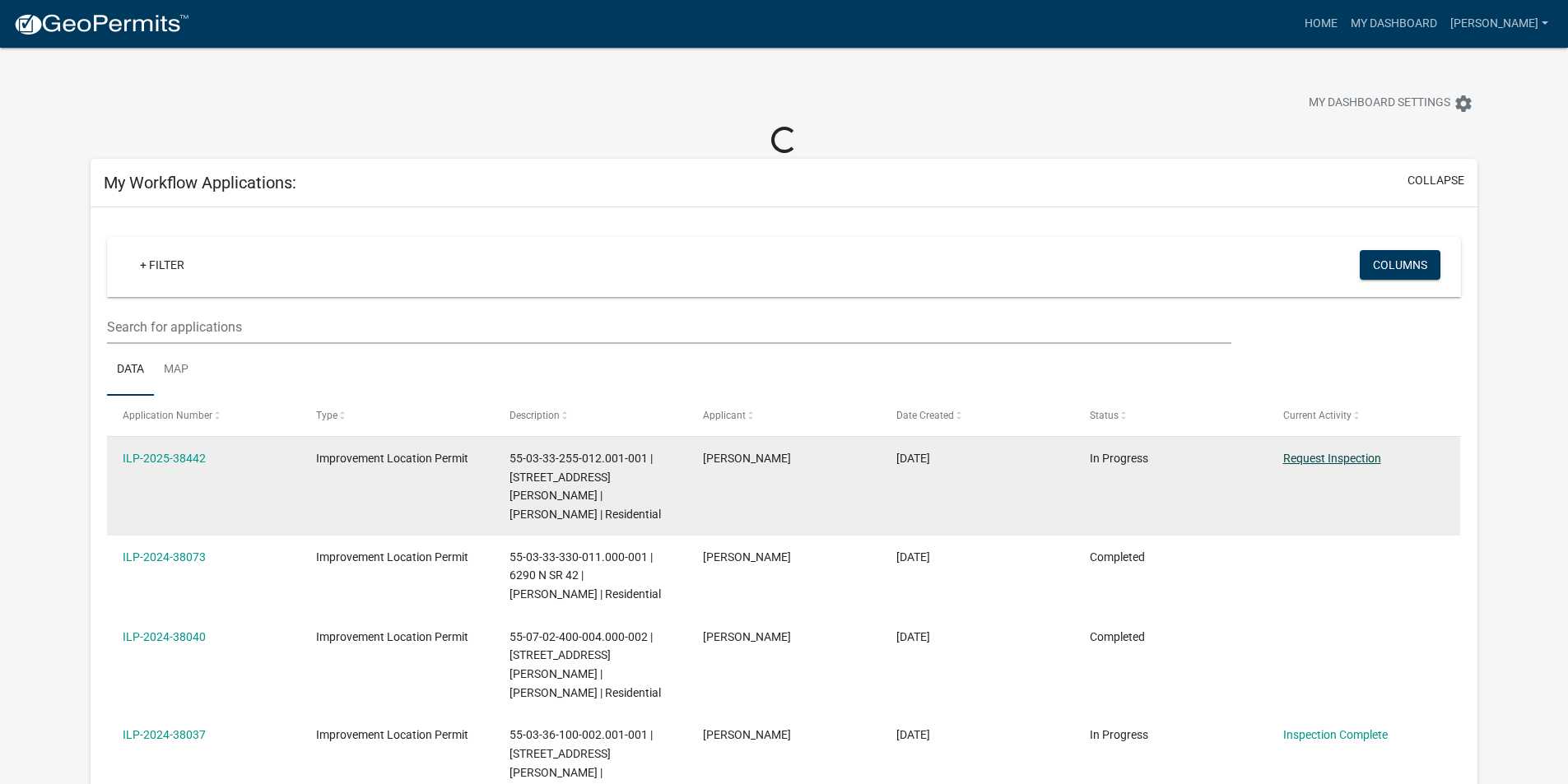
click at [1321, 457] on link "Request Inspection" at bounding box center [1331, 458] width 98 height 13
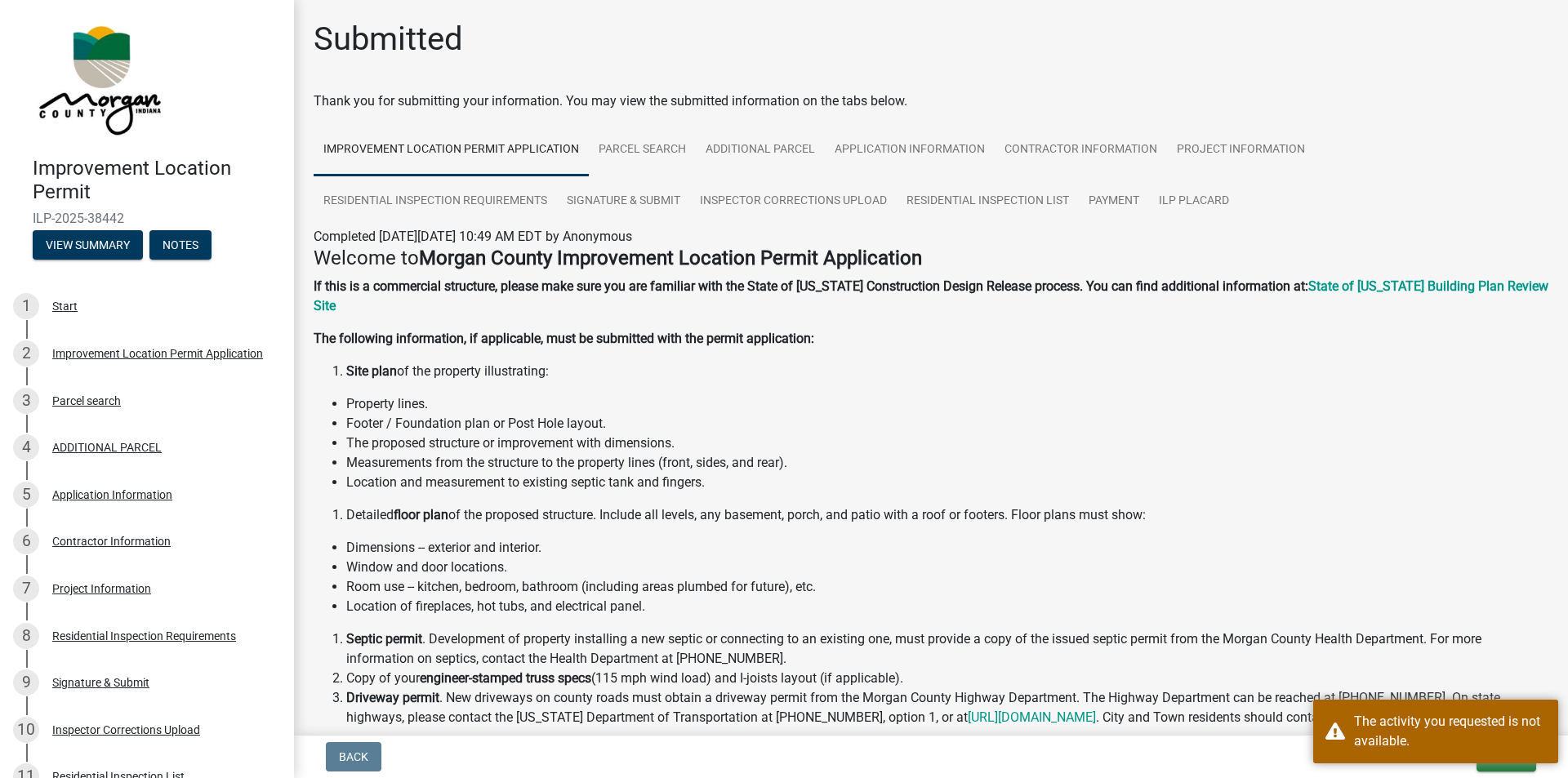
click at [1294, 557] on li "Window and door locations." at bounding box center [946, 567] width 1201 height 20
